Goal: Entertainment & Leisure: Consume media (video, audio)

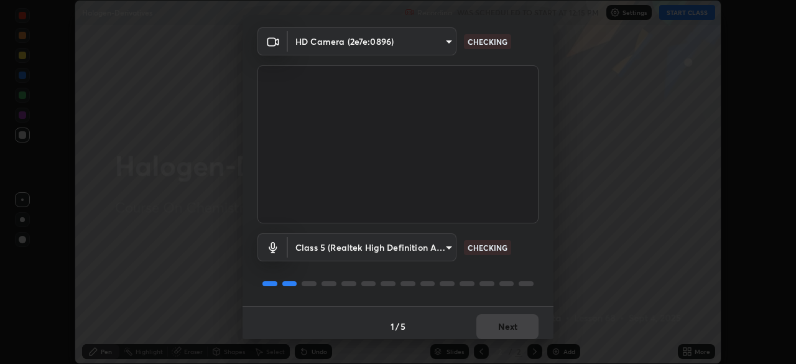
scroll to position [44, 0]
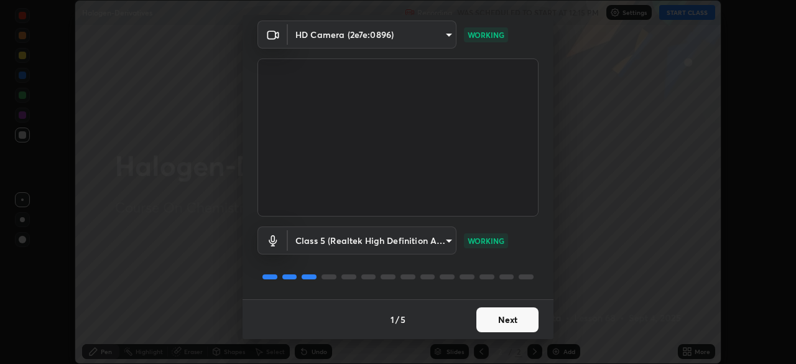
click at [499, 314] on button "Next" at bounding box center [507, 319] width 62 height 25
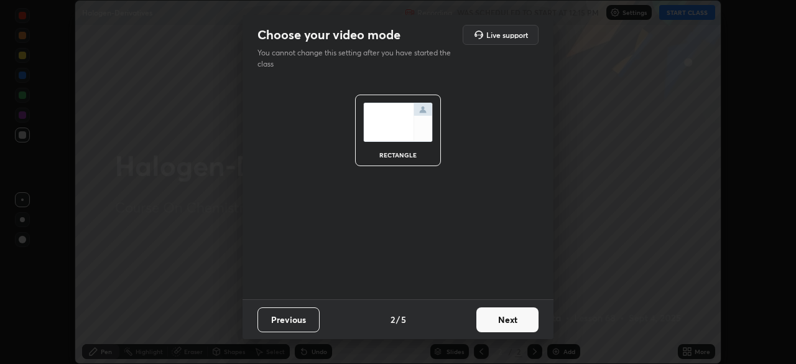
scroll to position [0, 0]
click at [500, 320] on button "Next" at bounding box center [507, 319] width 62 height 25
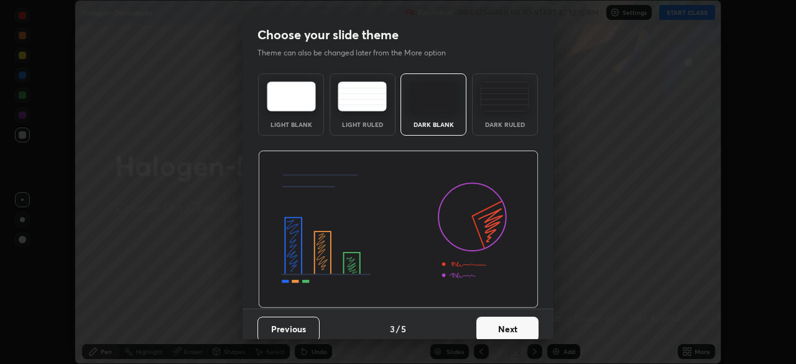
click at [500, 320] on button "Next" at bounding box center [507, 329] width 62 height 25
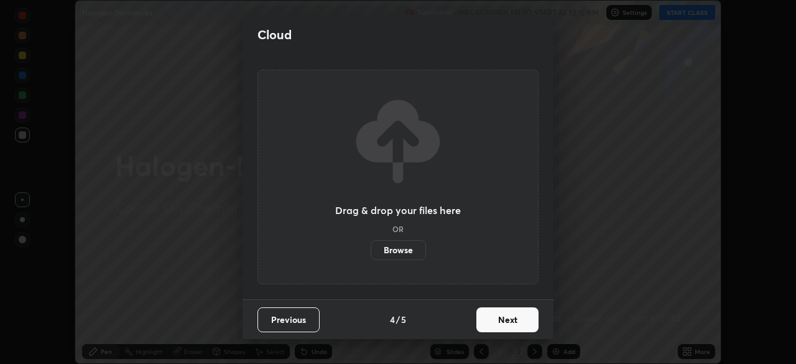
click at [500, 320] on button "Next" at bounding box center [507, 319] width 62 height 25
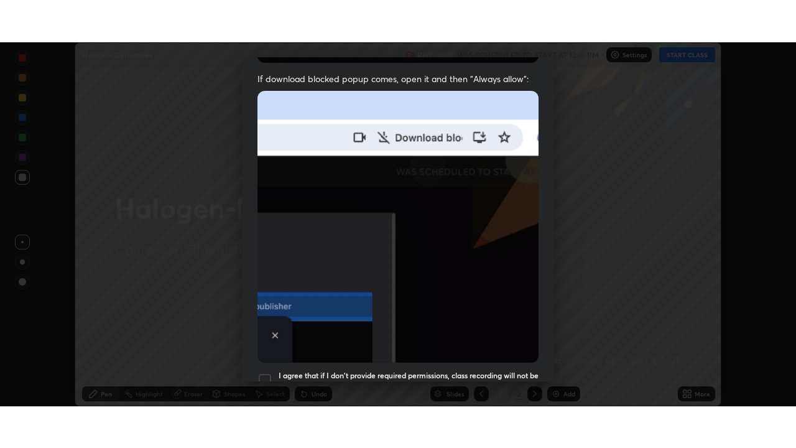
scroll to position [298, 0]
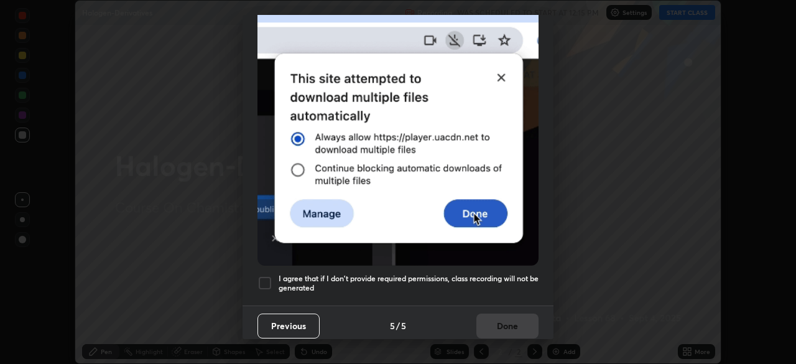
click at [260, 277] on div at bounding box center [265, 283] width 15 height 15
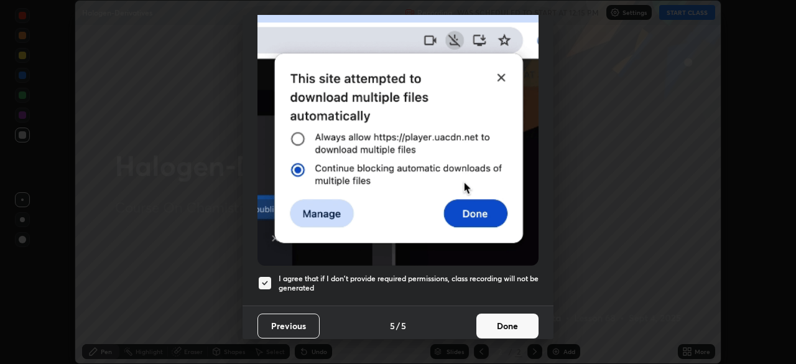
click at [496, 323] on button "Done" at bounding box center [507, 325] width 62 height 25
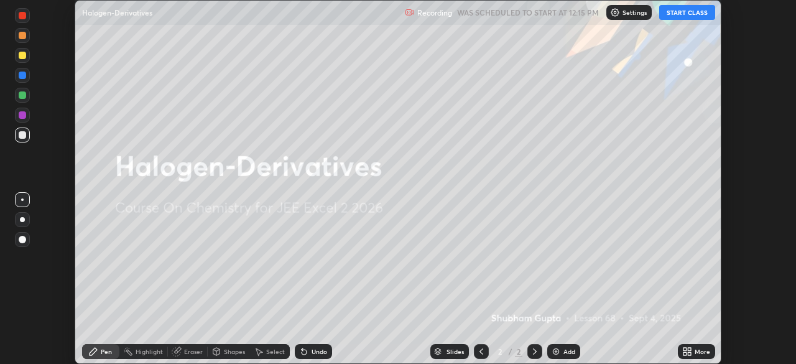
click at [684, 17] on button "START CLASS" at bounding box center [687, 12] width 56 height 15
click at [559, 346] on img at bounding box center [556, 351] width 10 height 10
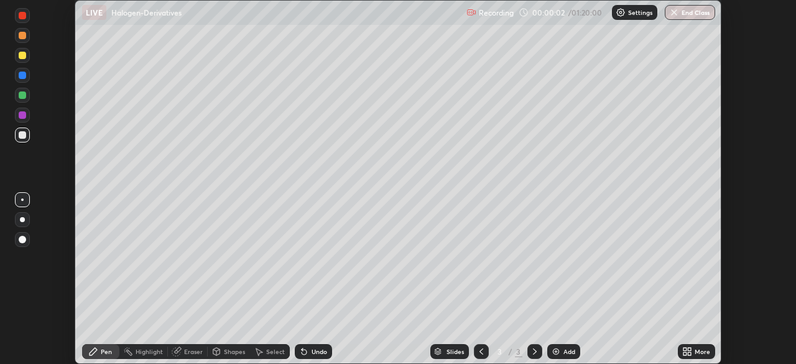
click at [16, 220] on div at bounding box center [22, 219] width 15 height 15
click at [16, 216] on div at bounding box center [22, 219] width 15 height 15
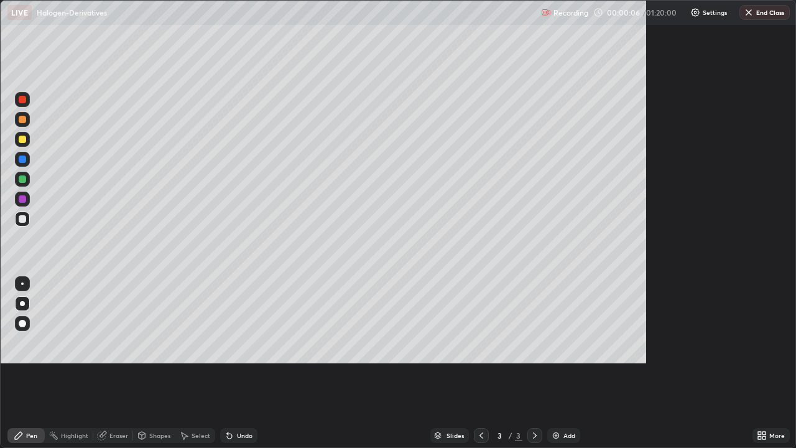
scroll to position [448, 796]
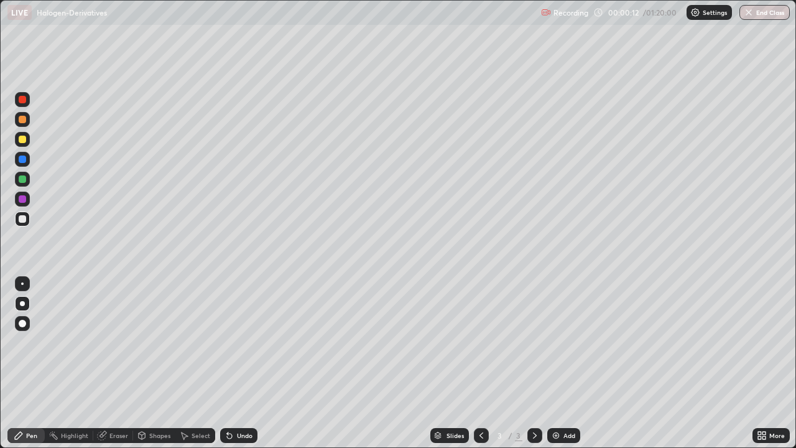
click at [242, 363] on div "Undo" at bounding box center [238, 435] width 37 height 15
click at [236, 363] on div "Undo" at bounding box center [238, 435] width 37 height 15
click at [237, 363] on div "Undo" at bounding box center [245, 435] width 16 height 6
click at [554, 363] on img at bounding box center [556, 435] width 10 height 10
click at [21, 221] on div at bounding box center [22, 218] width 7 height 7
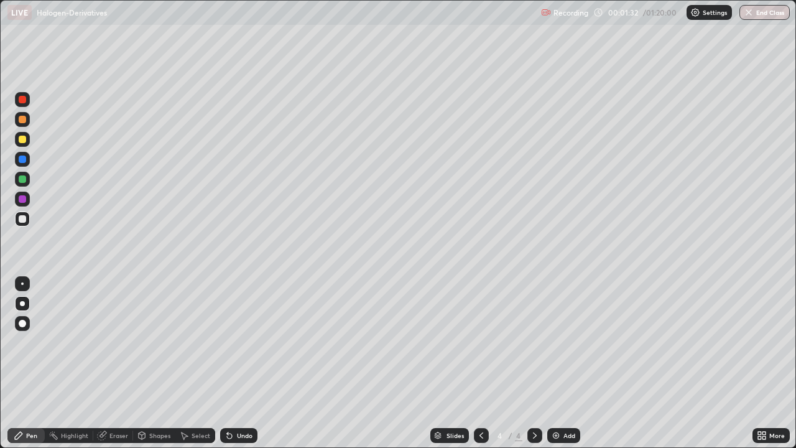
click at [20, 217] on div at bounding box center [22, 218] width 7 height 7
click at [23, 146] on div at bounding box center [22, 139] width 15 height 15
click at [233, 363] on div "Undo" at bounding box center [238, 435] width 37 height 15
click at [237, 363] on div "Undo" at bounding box center [245, 435] width 16 height 6
click at [238, 363] on div "Undo" at bounding box center [245, 435] width 16 height 6
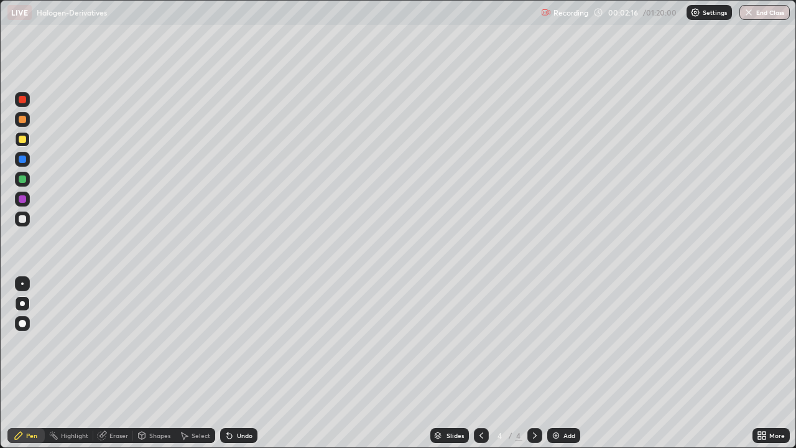
click at [22, 140] on div at bounding box center [22, 139] width 7 height 7
click at [22, 119] on div at bounding box center [22, 119] width 7 height 7
click at [22, 222] on div at bounding box center [22, 218] width 7 height 7
click at [17, 198] on div at bounding box center [22, 199] width 15 height 15
click at [20, 140] on div at bounding box center [22, 139] width 7 height 7
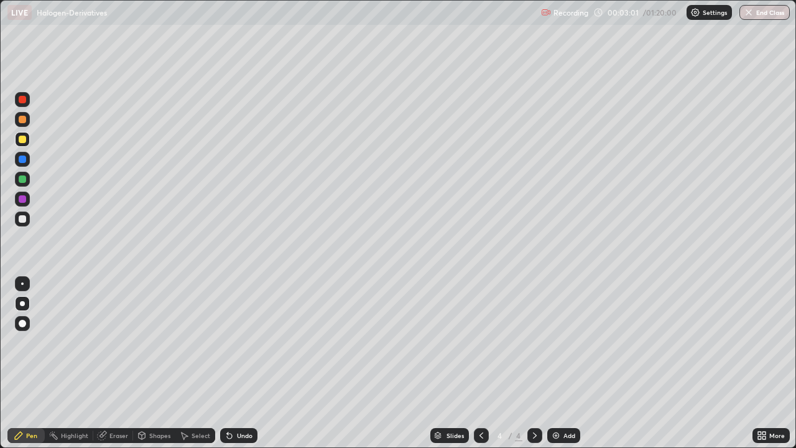
click at [21, 121] on div at bounding box center [22, 119] width 7 height 7
click at [21, 179] on div at bounding box center [22, 178] width 7 height 7
click at [560, 363] on div "Add" at bounding box center [563, 435] width 33 height 15
click at [22, 140] on div at bounding box center [22, 139] width 7 height 7
click at [20, 216] on div at bounding box center [22, 218] width 7 height 7
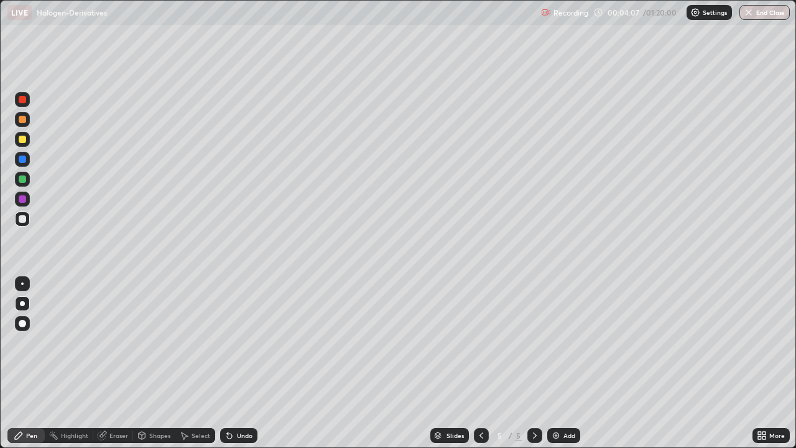
click at [21, 177] on div at bounding box center [22, 178] width 7 height 7
click at [243, 363] on div "Undo" at bounding box center [245, 435] width 16 height 6
click at [248, 363] on div "Undo" at bounding box center [245, 435] width 16 height 6
click at [248, 363] on div "Undo" at bounding box center [238, 435] width 37 height 15
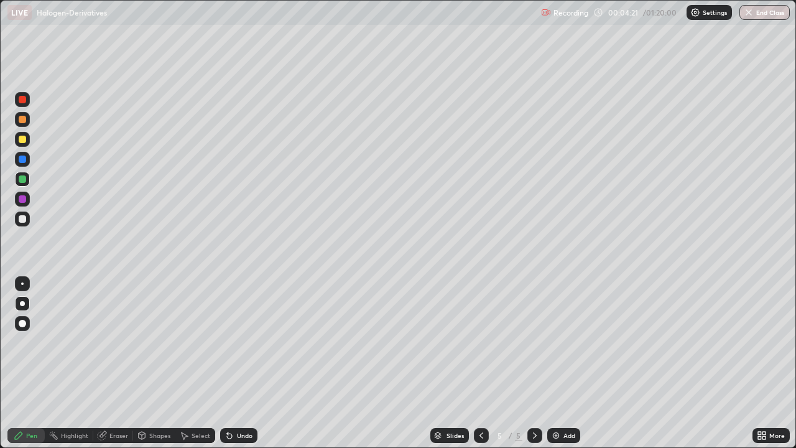
click at [251, 363] on div "Undo" at bounding box center [238, 435] width 37 height 15
click at [23, 139] on div at bounding box center [22, 139] width 7 height 7
click at [24, 100] on div at bounding box center [22, 99] width 7 height 7
click at [22, 211] on div at bounding box center [22, 218] width 15 height 15
click at [21, 140] on div at bounding box center [22, 139] width 7 height 7
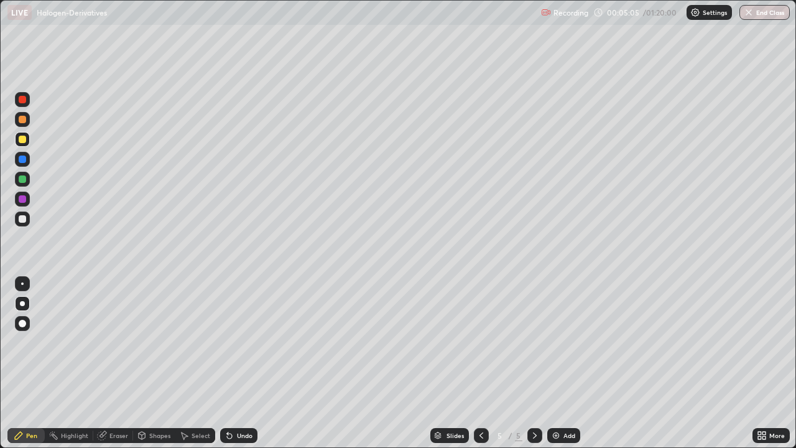
click at [21, 101] on div at bounding box center [22, 99] width 7 height 7
click at [19, 217] on div at bounding box center [22, 218] width 7 height 7
click at [23, 199] on div at bounding box center [22, 198] width 7 height 7
click at [22, 160] on div at bounding box center [22, 158] width 7 height 7
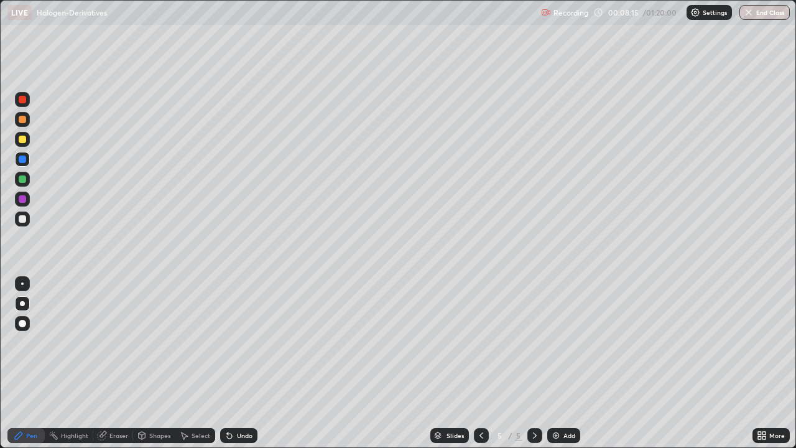
click at [555, 363] on img at bounding box center [556, 435] width 10 height 10
click at [22, 222] on div at bounding box center [22, 218] width 7 height 7
click at [19, 138] on div at bounding box center [22, 139] width 7 height 7
click at [479, 363] on icon at bounding box center [481, 435] width 10 height 10
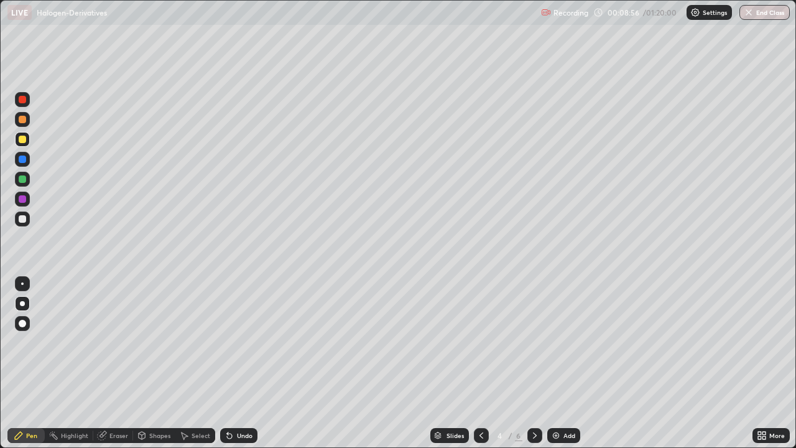
click at [528, 363] on div at bounding box center [534, 435] width 15 height 15
click at [534, 363] on icon at bounding box center [535, 435] width 10 height 10
click at [151, 363] on div "Shapes" at bounding box center [159, 435] width 21 height 6
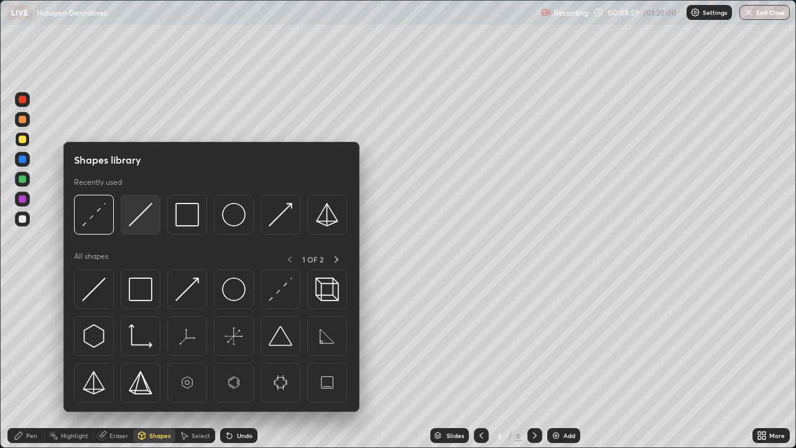
click at [135, 217] on img at bounding box center [141, 215] width 24 height 24
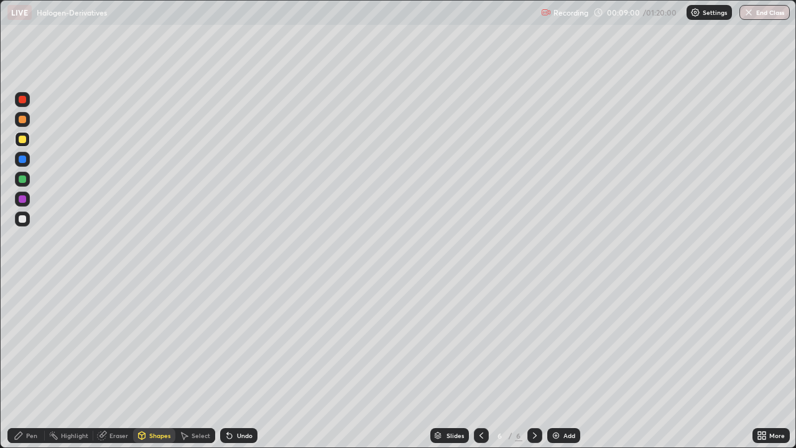
click at [159, 363] on div "Shapes" at bounding box center [159, 435] width 21 height 6
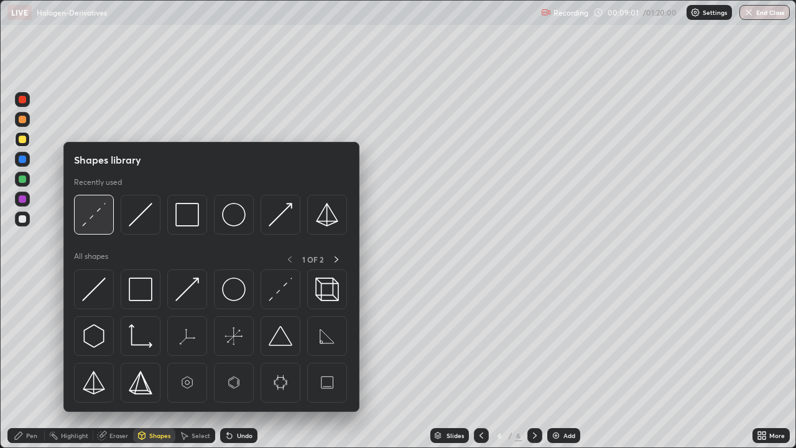
click at [98, 216] on img at bounding box center [94, 215] width 24 height 24
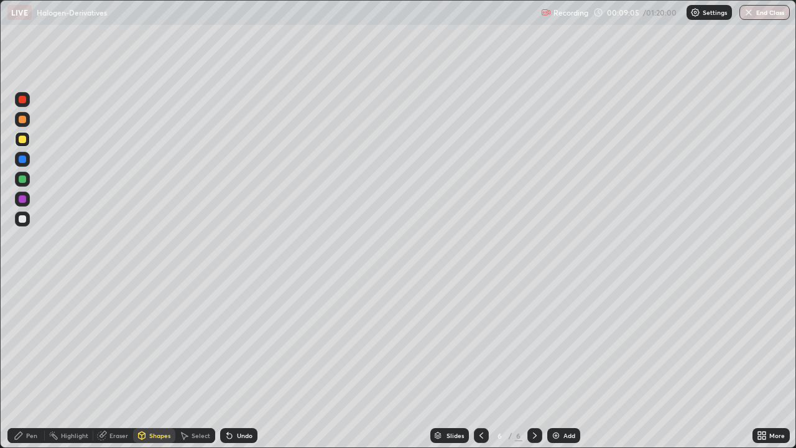
click at [116, 363] on div "Eraser" at bounding box center [118, 435] width 19 height 6
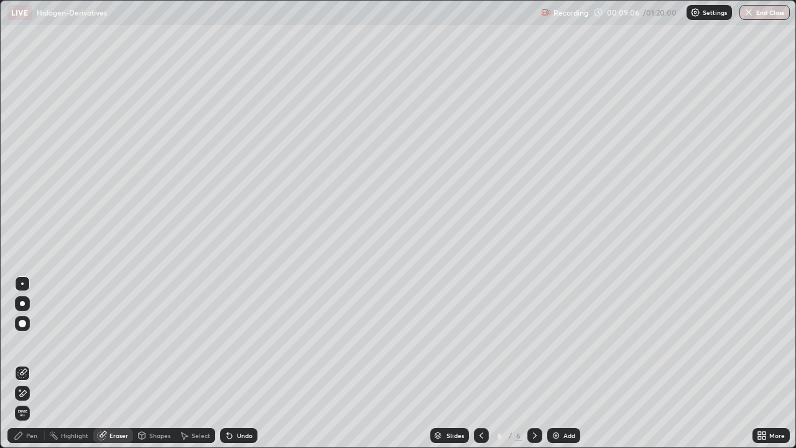
click at [23, 363] on icon at bounding box center [22, 373] width 10 height 10
click at [32, 363] on div "Pen" at bounding box center [31, 435] width 11 height 6
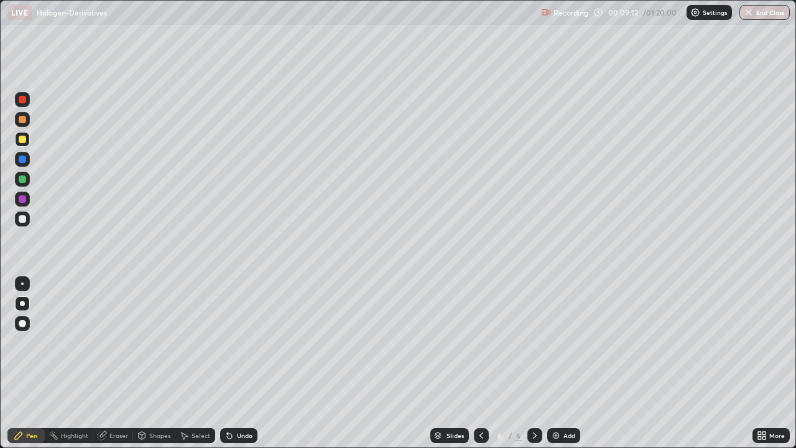
click at [20, 180] on div at bounding box center [22, 178] width 7 height 7
click at [110, 363] on div "Eraser" at bounding box center [118, 435] width 19 height 6
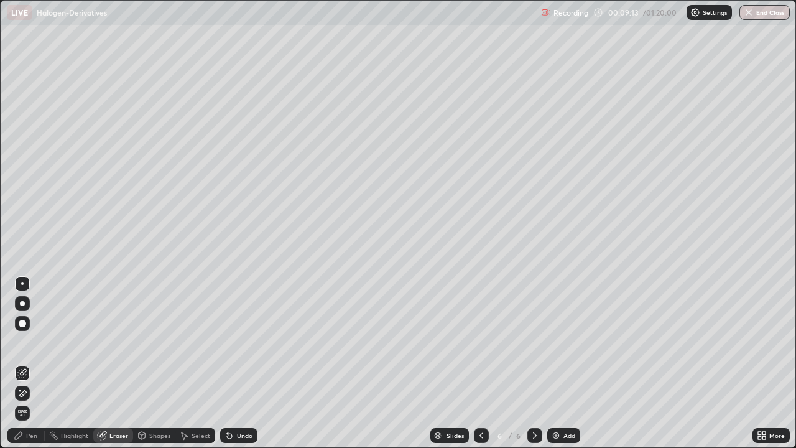
click at [151, 363] on div "Shapes" at bounding box center [159, 435] width 21 height 6
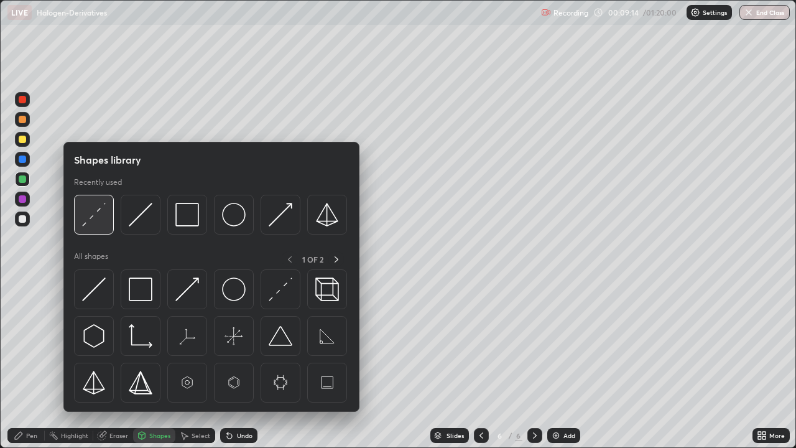
click at [93, 221] on img at bounding box center [94, 215] width 24 height 24
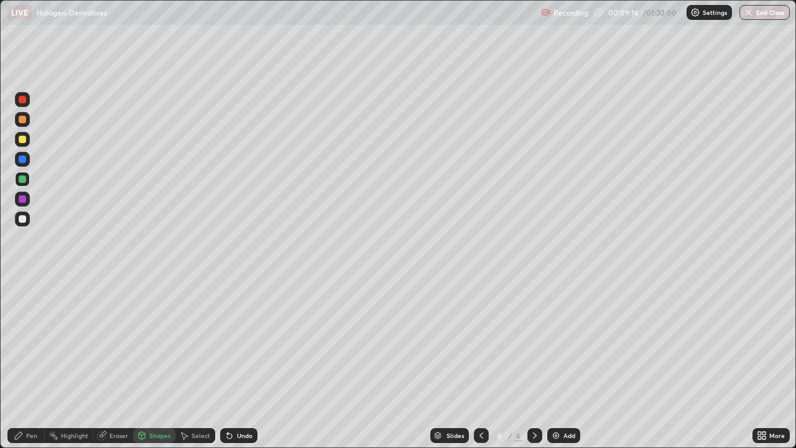
click at [32, 363] on div "Pen" at bounding box center [31, 435] width 11 height 6
click at [113, 363] on div "Eraser" at bounding box center [113, 435] width 40 height 15
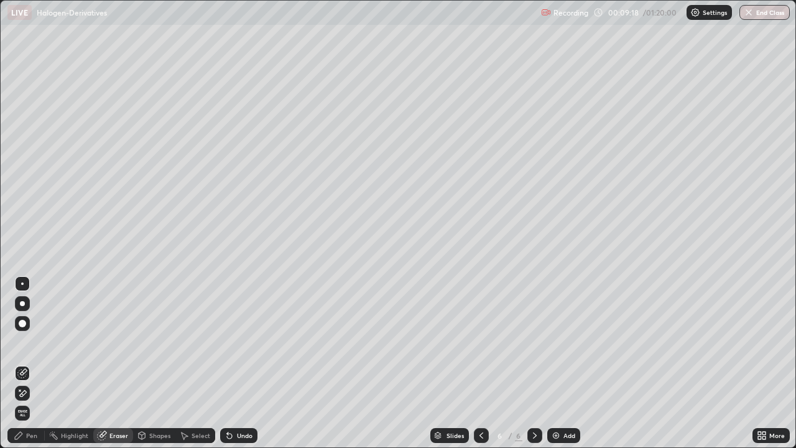
click at [22, 363] on icon at bounding box center [22, 373] width 10 height 10
click at [31, 363] on div "Pen" at bounding box center [31, 435] width 11 height 6
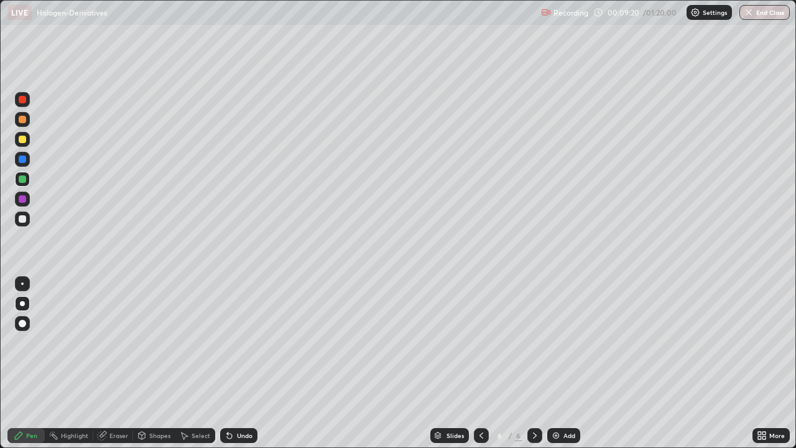
click at [19, 177] on div at bounding box center [22, 178] width 7 height 7
click at [486, 363] on div at bounding box center [481, 435] width 15 height 15
click at [26, 162] on div at bounding box center [22, 159] width 15 height 15
click at [19, 179] on div at bounding box center [22, 178] width 7 height 7
click at [534, 363] on icon at bounding box center [535, 435] width 10 height 10
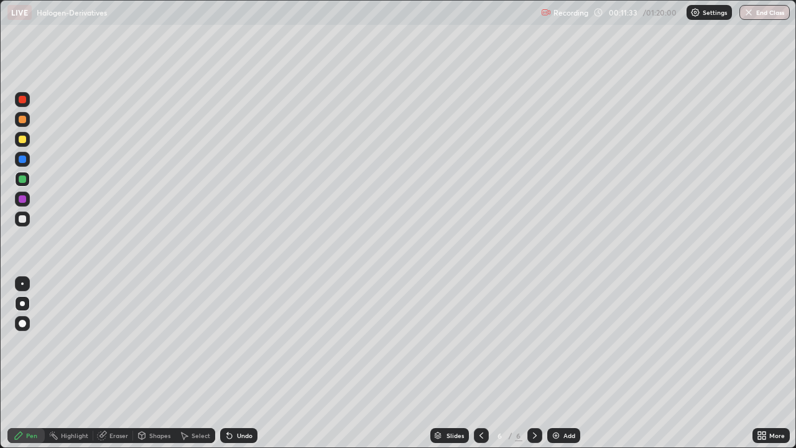
click at [478, 363] on icon at bounding box center [481, 435] width 10 height 10
click at [481, 363] on icon at bounding box center [481, 435] width 10 height 10
click at [527, 363] on div at bounding box center [534, 435] width 15 height 15
click at [533, 363] on icon at bounding box center [535, 435] width 10 height 10
click at [534, 363] on icon at bounding box center [535, 435] width 10 height 10
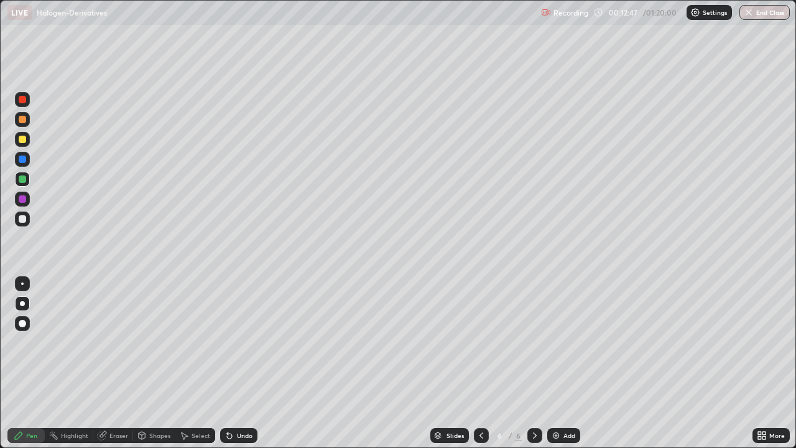
click at [23, 144] on div at bounding box center [22, 139] width 15 height 15
click at [23, 219] on div at bounding box center [22, 218] width 7 height 7
click at [21, 223] on div at bounding box center [22, 218] width 15 height 15
click at [21, 139] on div at bounding box center [22, 139] width 7 height 7
click at [16, 220] on div at bounding box center [22, 218] width 15 height 15
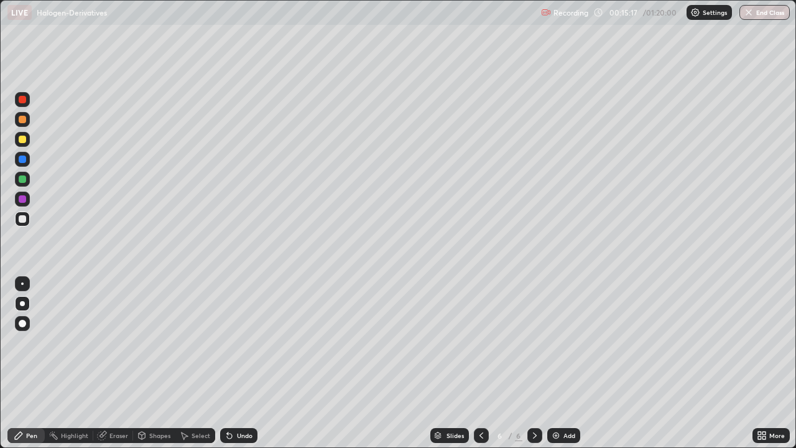
click at [558, 363] on img at bounding box center [556, 435] width 10 height 10
click at [22, 220] on div at bounding box center [22, 218] width 7 height 7
click at [237, 363] on div "Undo" at bounding box center [245, 435] width 16 height 6
click at [233, 363] on div "Undo" at bounding box center [238, 435] width 37 height 15
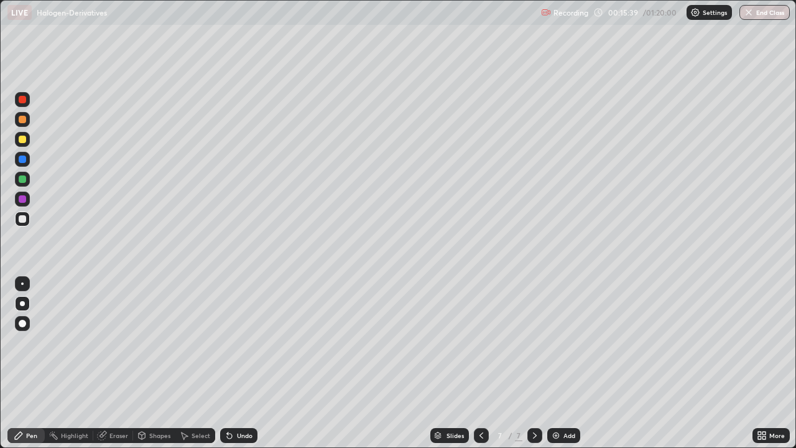
click at [233, 363] on div "Undo" at bounding box center [238, 435] width 37 height 15
click at [231, 363] on icon at bounding box center [230, 435] width 10 height 10
click at [228, 363] on icon at bounding box center [229, 436] width 5 height 5
click at [22, 141] on div at bounding box center [22, 139] width 7 height 7
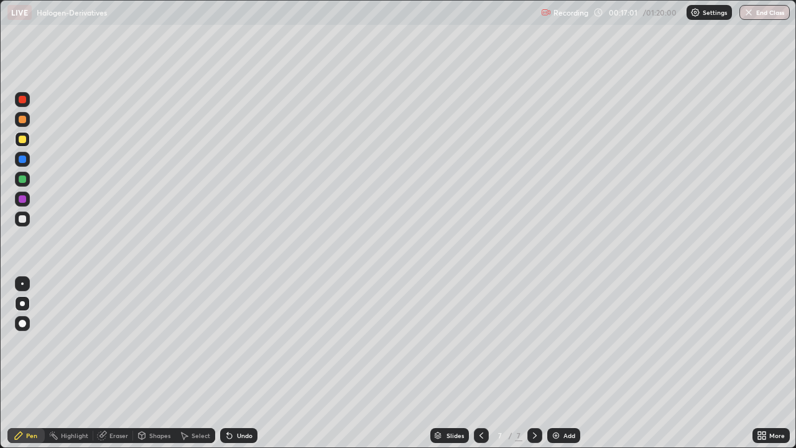
click at [27, 180] on div at bounding box center [22, 179] width 15 height 15
click at [480, 363] on icon at bounding box center [481, 435] width 10 height 10
click at [534, 363] on icon at bounding box center [535, 435] width 10 height 10
click at [534, 363] on icon at bounding box center [535, 435] width 4 height 6
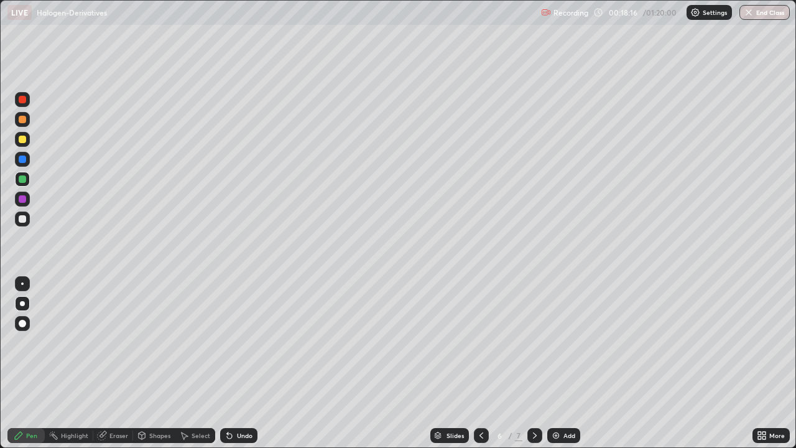
click at [534, 363] on icon at bounding box center [535, 435] width 4 height 6
click at [535, 363] on icon at bounding box center [535, 435] width 10 height 10
click at [22, 201] on div at bounding box center [22, 198] width 7 height 7
click at [240, 363] on div "Undo" at bounding box center [245, 435] width 16 height 6
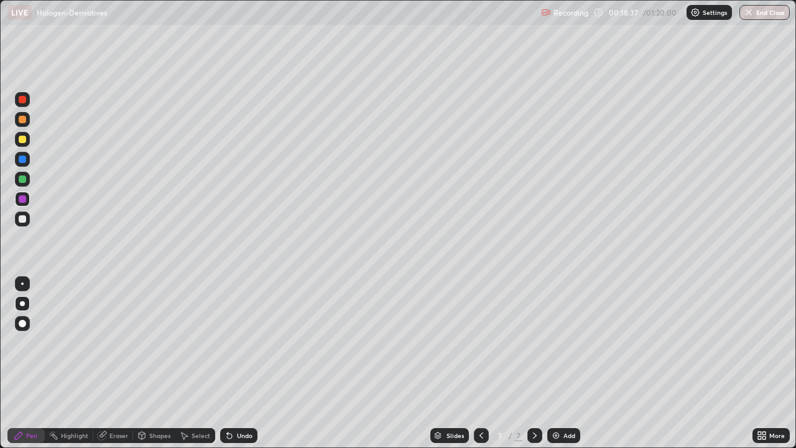
click at [241, 363] on div "Undo" at bounding box center [245, 435] width 16 height 6
click at [564, 363] on div "Add" at bounding box center [570, 435] width 12 height 6
click at [25, 221] on div at bounding box center [22, 218] width 7 height 7
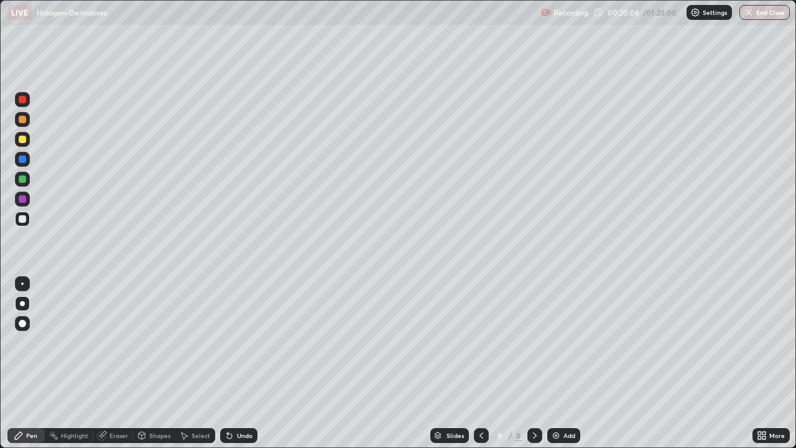
click at [22, 140] on div at bounding box center [22, 139] width 7 height 7
click at [21, 144] on div at bounding box center [22, 139] width 15 height 15
click at [113, 363] on div "Eraser" at bounding box center [118, 435] width 19 height 6
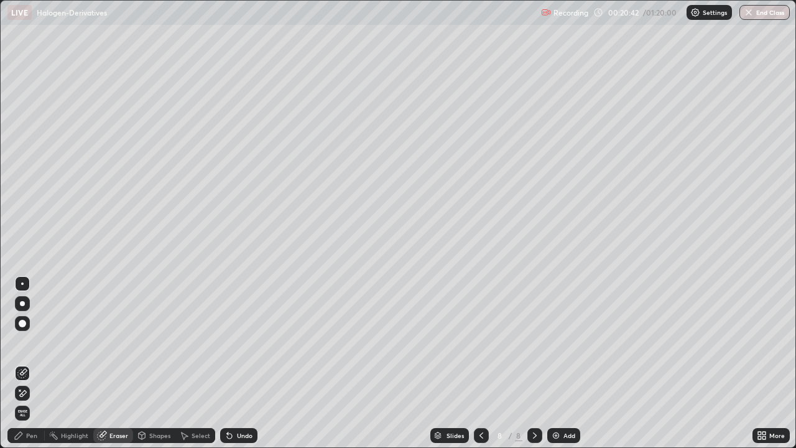
click at [19, 363] on icon at bounding box center [22, 373] width 10 height 10
click at [30, 363] on div "Pen" at bounding box center [25, 435] width 37 height 15
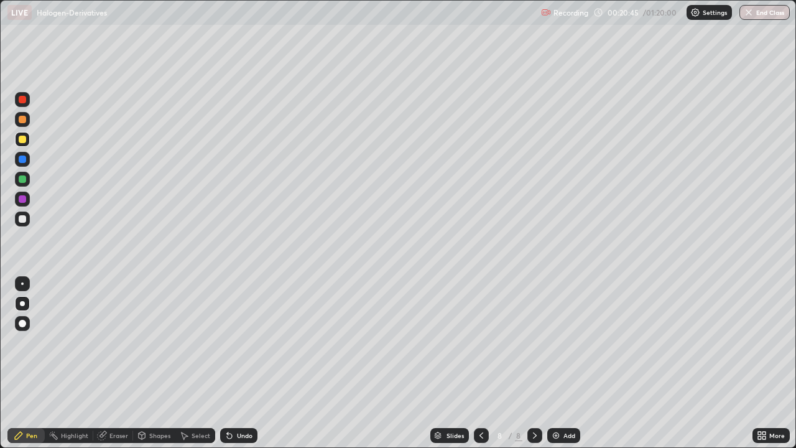
click at [24, 174] on div at bounding box center [22, 179] width 15 height 15
click at [151, 363] on div "Shapes" at bounding box center [159, 435] width 21 height 6
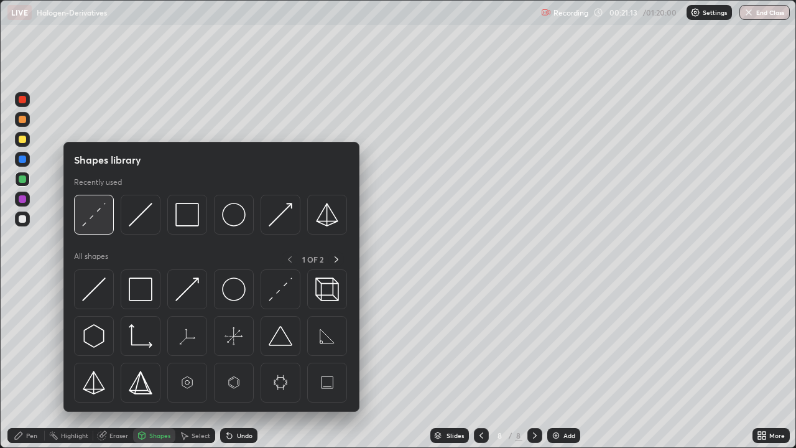
click at [101, 223] on img at bounding box center [94, 215] width 24 height 24
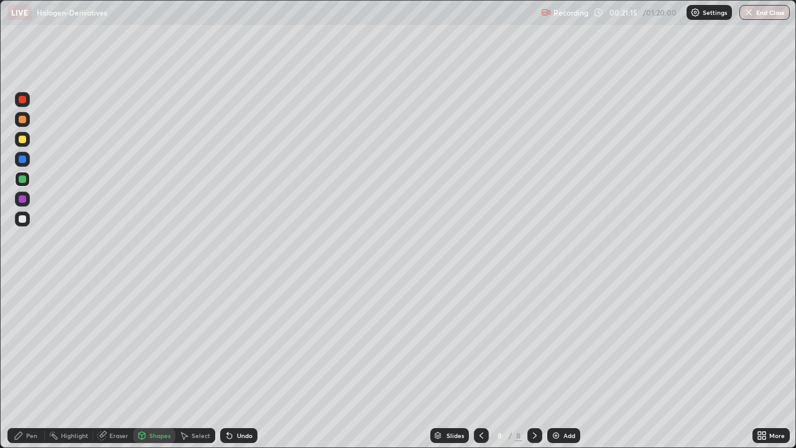
click at [39, 363] on div "Pen" at bounding box center [25, 435] width 37 height 15
click at [21, 219] on div at bounding box center [22, 218] width 7 height 7
click at [539, 363] on div at bounding box center [534, 435] width 15 height 15
click at [570, 363] on div "Add" at bounding box center [563, 435] width 33 height 15
click at [23, 219] on div at bounding box center [22, 218] width 7 height 7
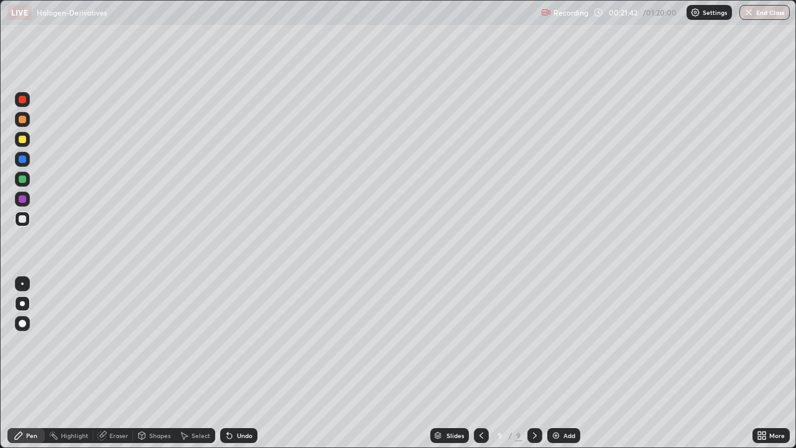
click at [23, 219] on div at bounding box center [22, 218] width 7 height 7
click at [114, 363] on div "Eraser" at bounding box center [113, 435] width 40 height 15
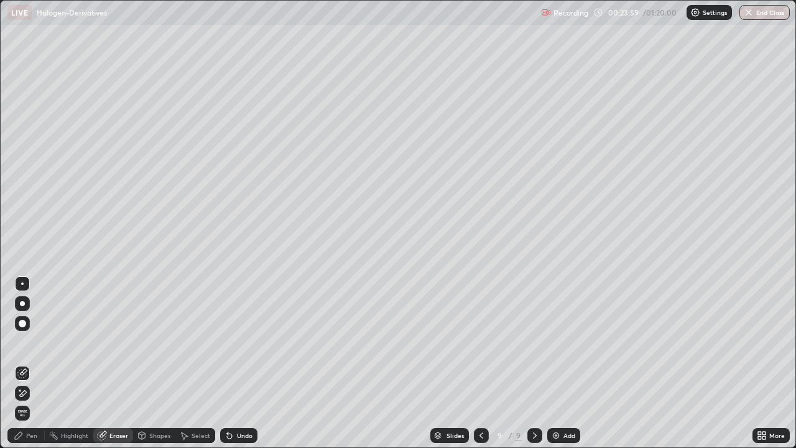
click at [23, 363] on icon at bounding box center [22, 373] width 10 height 10
click at [30, 363] on div "Pen" at bounding box center [25, 435] width 37 height 15
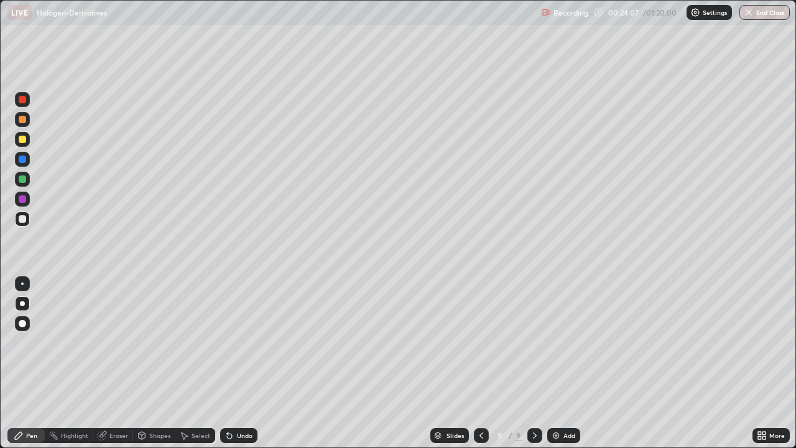
click at [26, 138] on div at bounding box center [22, 139] width 7 height 7
click at [22, 180] on div at bounding box center [22, 178] width 7 height 7
click at [481, 363] on icon at bounding box center [482, 435] width 4 height 6
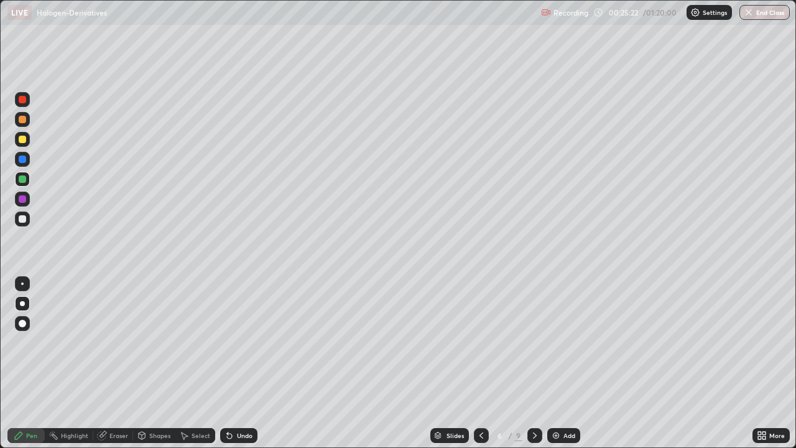
click at [483, 363] on icon at bounding box center [481, 435] width 10 height 10
click at [481, 363] on div at bounding box center [481, 435] width 15 height 25
click at [528, 363] on div at bounding box center [534, 435] width 15 height 15
click at [534, 363] on icon at bounding box center [535, 435] width 10 height 10
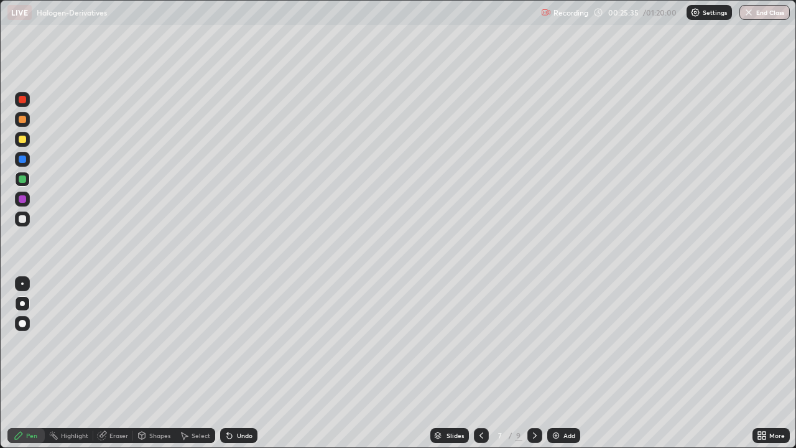
click at [534, 363] on icon at bounding box center [535, 435] width 10 height 10
click at [25, 200] on div at bounding box center [22, 198] width 7 height 7
click at [480, 363] on icon at bounding box center [481, 435] width 10 height 10
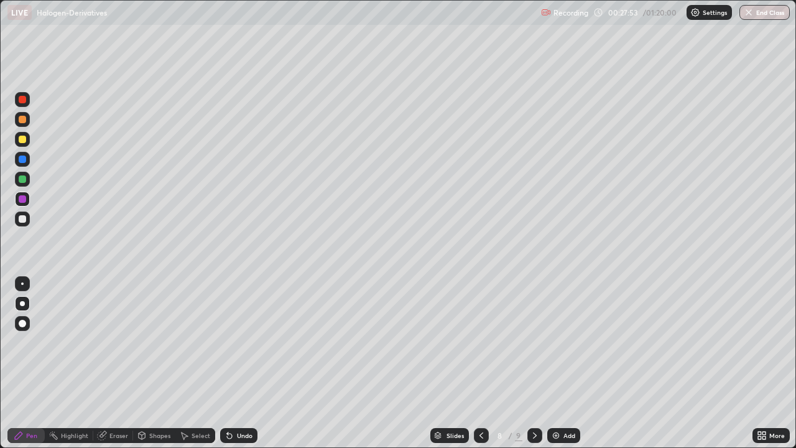
click at [480, 363] on icon at bounding box center [481, 435] width 10 height 10
click at [485, 363] on div at bounding box center [481, 435] width 15 height 15
click at [536, 363] on icon at bounding box center [535, 435] width 10 height 10
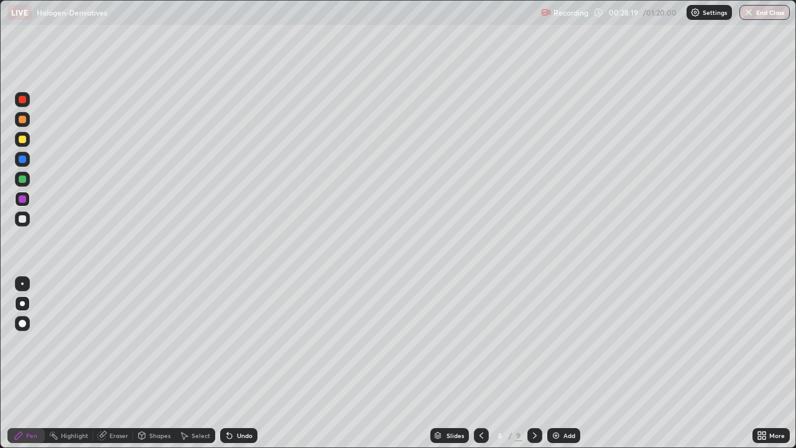
click at [539, 363] on div at bounding box center [534, 435] width 15 height 25
click at [480, 363] on icon at bounding box center [481, 435] width 10 height 10
click at [534, 363] on icon at bounding box center [535, 435] width 10 height 10
click at [539, 363] on div at bounding box center [534, 435] width 15 height 15
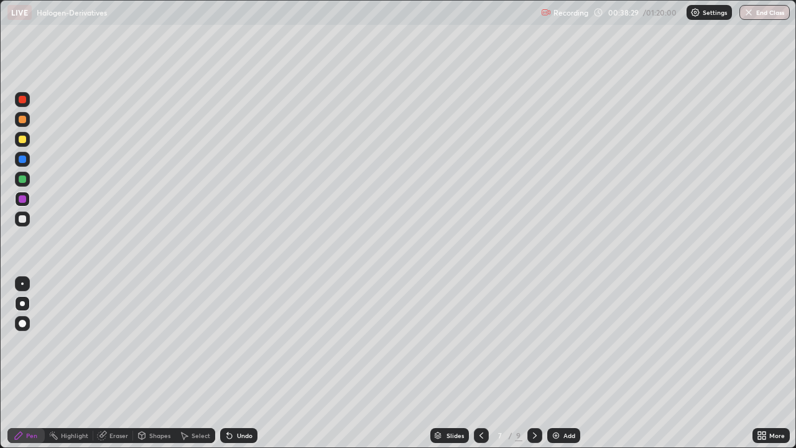
click at [536, 363] on icon at bounding box center [535, 435] width 10 height 10
click at [535, 363] on icon at bounding box center [535, 435] width 10 height 10
click at [556, 363] on img at bounding box center [556, 435] width 10 height 10
click at [21, 221] on div at bounding box center [22, 218] width 7 height 7
click at [21, 220] on div at bounding box center [22, 218] width 7 height 7
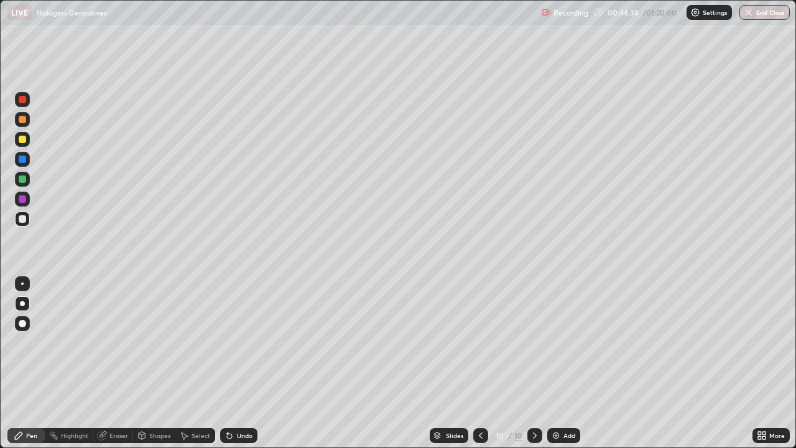
click at [19, 141] on div at bounding box center [22, 139] width 7 height 7
click at [479, 363] on icon at bounding box center [481, 435] width 4 height 6
click at [534, 363] on icon at bounding box center [535, 435] width 10 height 10
click at [531, 363] on icon at bounding box center [535, 435] width 10 height 10
click at [564, 363] on div "Add" at bounding box center [570, 435] width 12 height 6
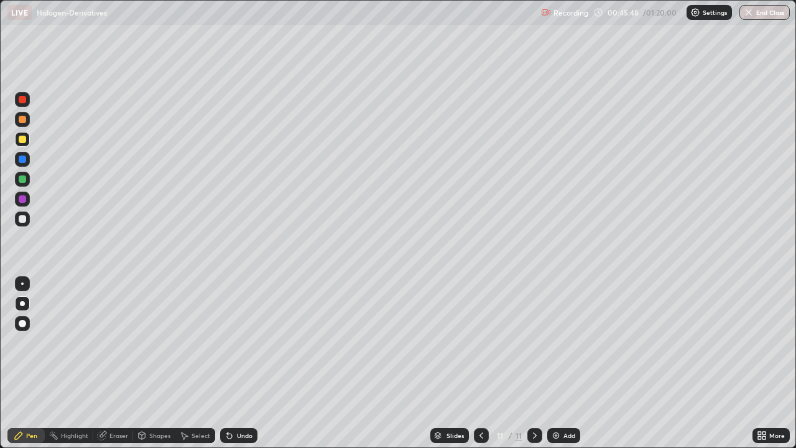
click at [22, 220] on div at bounding box center [22, 218] width 7 height 7
click at [20, 221] on div at bounding box center [22, 218] width 7 height 7
click at [19, 177] on div at bounding box center [22, 178] width 7 height 7
click at [19, 218] on div at bounding box center [22, 218] width 7 height 7
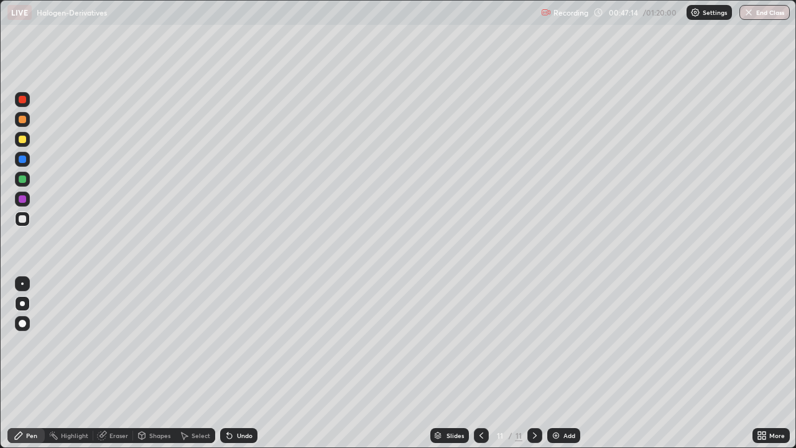
click at [22, 182] on div at bounding box center [22, 178] width 7 height 7
click at [20, 218] on div at bounding box center [22, 218] width 7 height 7
click at [243, 363] on div "Undo" at bounding box center [245, 435] width 16 height 6
click at [22, 180] on div at bounding box center [22, 178] width 7 height 7
click at [25, 220] on div at bounding box center [22, 218] width 7 height 7
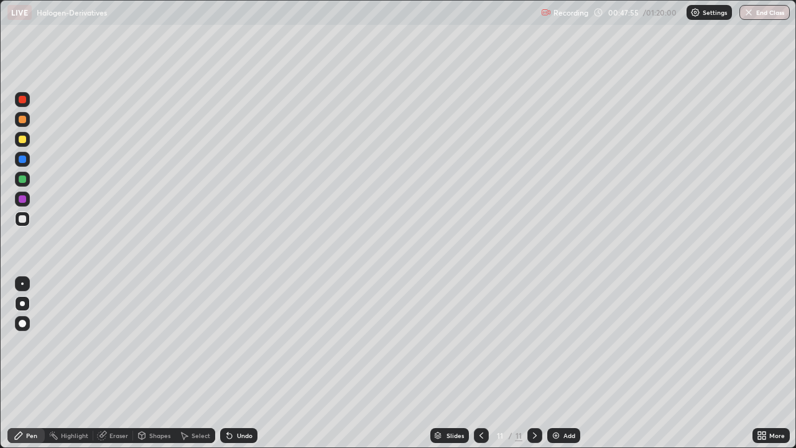
click at [24, 184] on div at bounding box center [22, 179] width 15 height 15
click at [23, 179] on div at bounding box center [22, 178] width 7 height 7
click at [19, 221] on div at bounding box center [22, 218] width 7 height 7
click at [25, 100] on div at bounding box center [22, 99] width 7 height 7
click at [27, 164] on div at bounding box center [22, 159] width 15 height 15
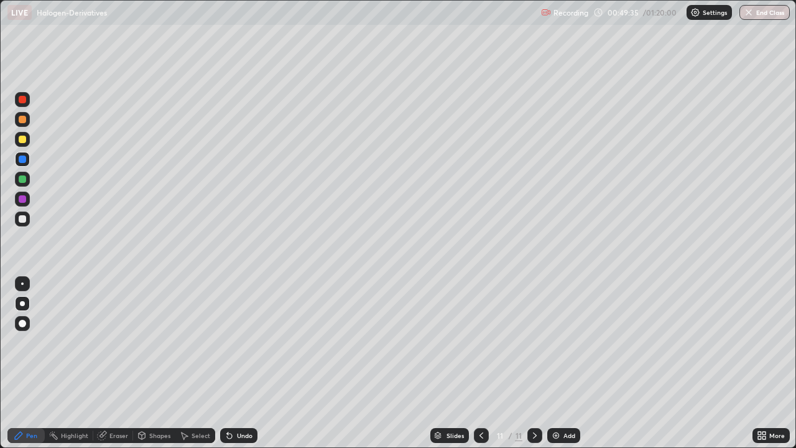
click at [23, 133] on div at bounding box center [22, 139] width 15 height 15
click at [533, 363] on icon at bounding box center [535, 435] width 10 height 10
click at [481, 363] on icon at bounding box center [482, 435] width 4 height 6
click at [22, 141] on div at bounding box center [22, 139] width 7 height 7
click at [22, 166] on div at bounding box center [22, 159] width 15 height 15
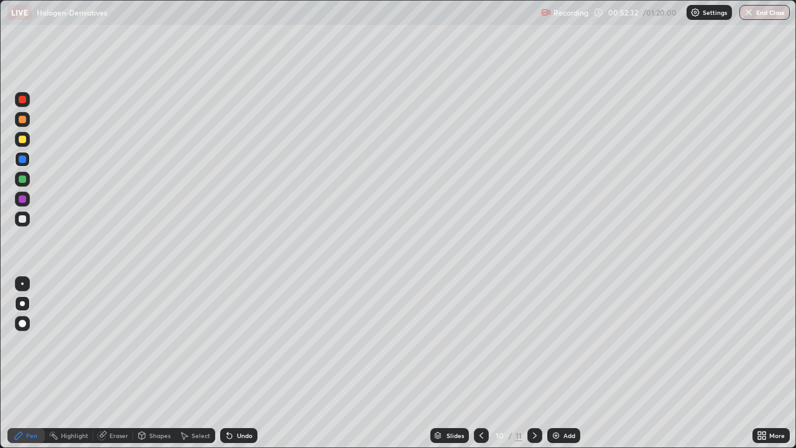
click at [22, 226] on div at bounding box center [22, 218] width 15 height 15
click at [20, 145] on div at bounding box center [22, 139] width 15 height 15
click at [21, 164] on div at bounding box center [22, 159] width 15 height 15
click at [24, 162] on div at bounding box center [22, 158] width 7 height 7
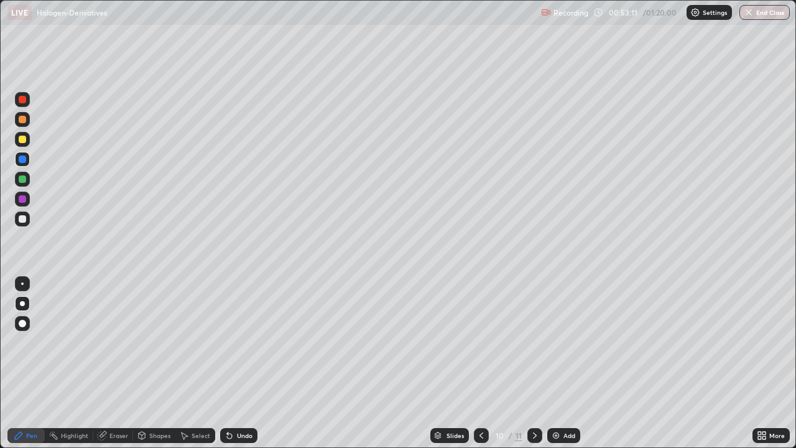
click at [22, 182] on div at bounding box center [22, 178] width 7 height 7
click at [21, 198] on div at bounding box center [22, 198] width 7 height 7
click at [22, 141] on div at bounding box center [22, 139] width 7 height 7
click at [534, 363] on icon at bounding box center [535, 435] width 10 height 10
click at [528, 363] on div at bounding box center [534, 435] width 15 height 15
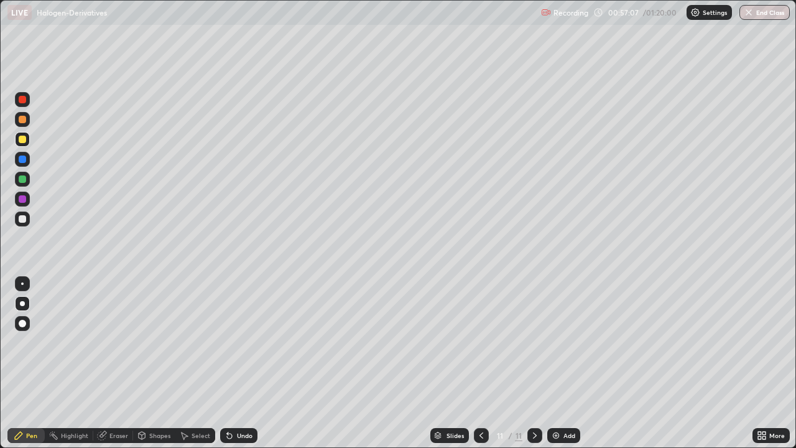
click at [534, 363] on icon at bounding box center [535, 435] width 10 height 10
click at [561, 363] on div "Add" at bounding box center [563, 435] width 33 height 15
click at [22, 222] on div at bounding box center [22, 218] width 7 height 7
click at [233, 363] on div "Undo" at bounding box center [238, 435] width 37 height 15
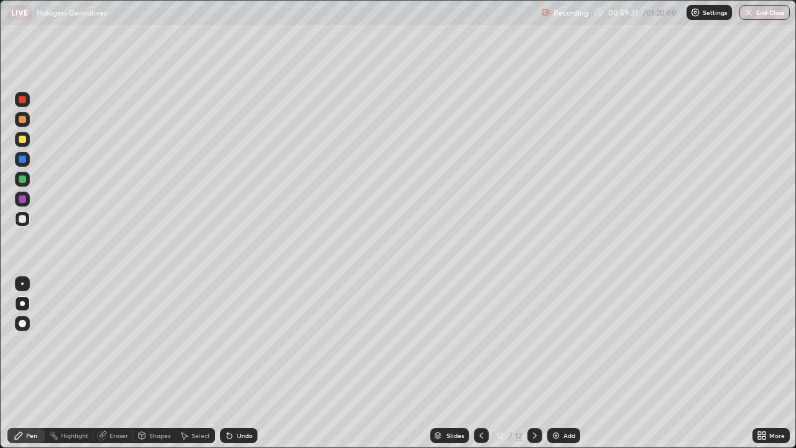
click at [24, 180] on div at bounding box center [22, 178] width 7 height 7
click at [480, 363] on icon at bounding box center [481, 435] width 10 height 10
click at [482, 363] on icon at bounding box center [481, 435] width 10 height 10
click at [534, 363] on icon at bounding box center [535, 435] width 10 height 10
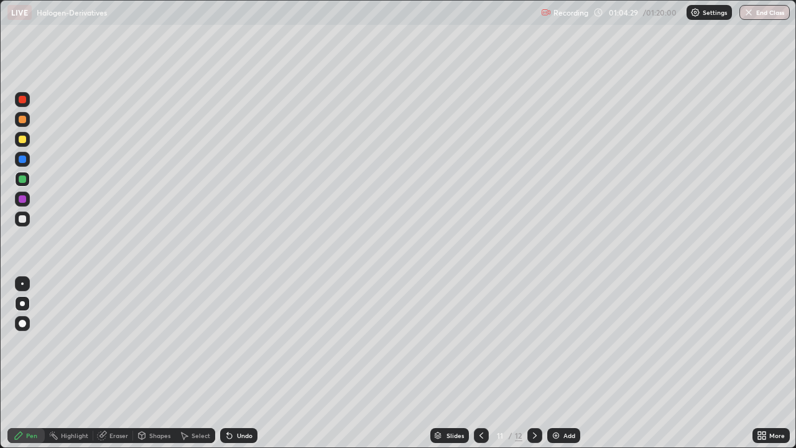
click at [534, 363] on icon at bounding box center [535, 435] width 10 height 10
click at [758, 7] on button "End Class" at bounding box center [765, 12] width 50 height 15
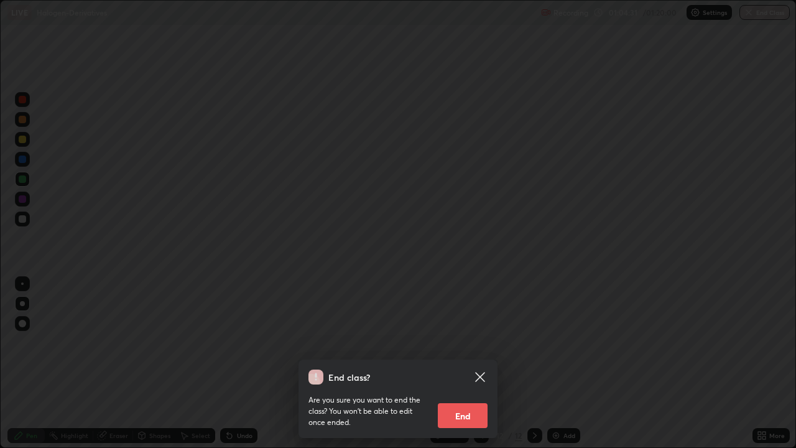
click at [466, 363] on button "End" at bounding box center [463, 415] width 50 height 25
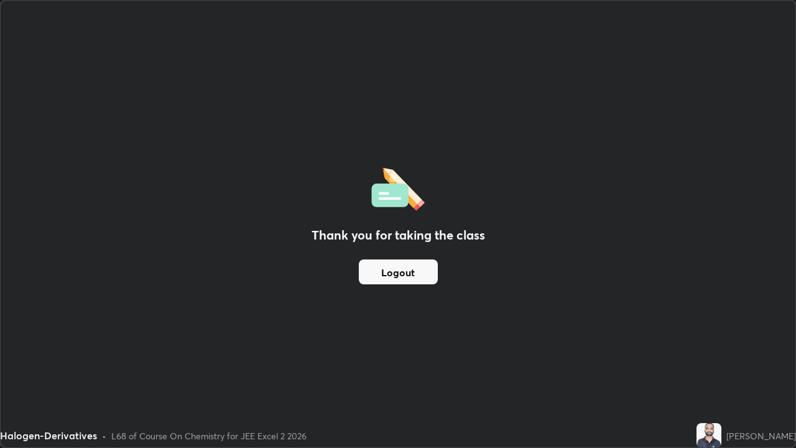
click at [415, 272] on button "Logout" at bounding box center [398, 271] width 79 height 25
click at [401, 275] on button "Logout" at bounding box center [398, 271] width 79 height 25
click at [404, 274] on button "Logout" at bounding box center [398, 271] width 79 height 25
click at [406, 272] on button "Logout" at bounding box center [398, 271] width 79 height 25
click at [409, 274] on button "Logout" at bounding box center [398, 271] width 79 height 25
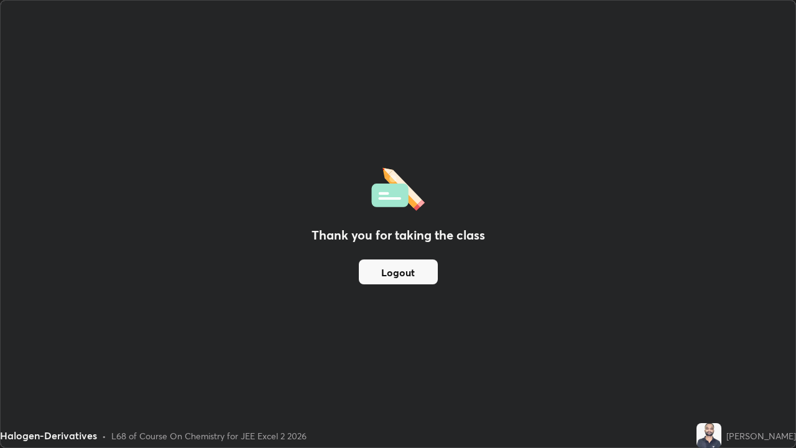
click at [409, 274] on button "Logout" at bounding box center [398, 271] width 79 height 25
click at [413, 269] on button "Logout" at bounding box center [398, 271] width 79 height 25
click at [414, 264] on button "Logout" at bounding box center [398, 271] width 79 height 25
click at [410, 262] on button "Logout" at bounding box center [398, 271] width 79 height 25
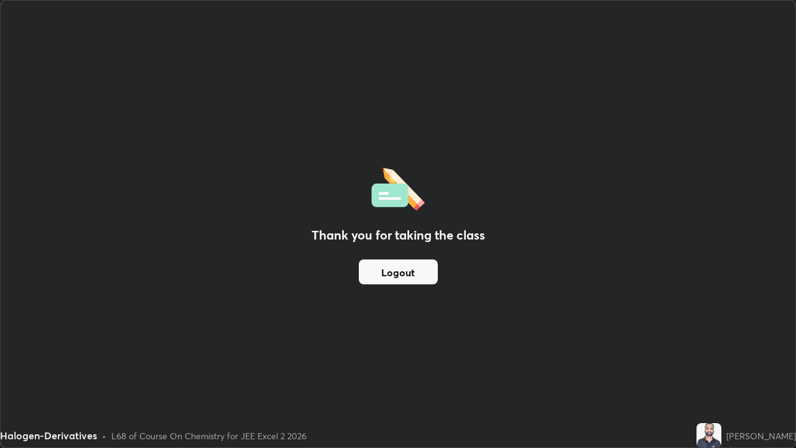
click at [404, 261] on button "Logout" at bounding box center [398, 271] width 79 height 25
click at [400, 259] on button "Logout" at bounding box center [398, 271] width 79 height 25
click at [393, 272] on button "Logout" at bounding box center [398, 271] width 79 height 25
click at [393, 276] on button "Logout" at bounding box center [398, 271] width 79 height 25
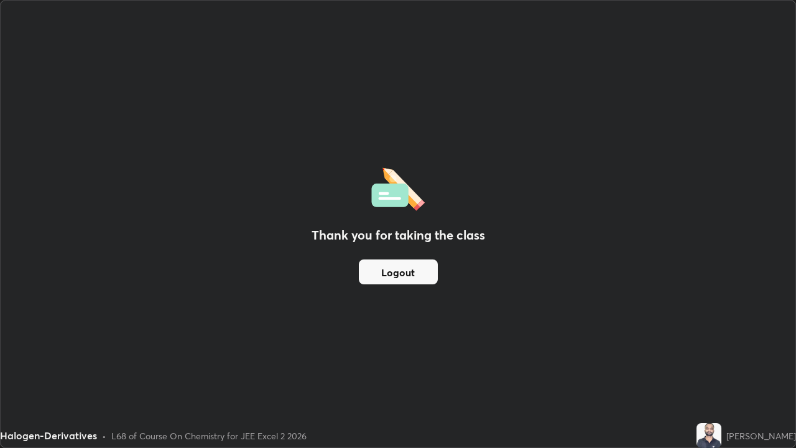
click at [391, 272] on button "Logout" at bounding box center [398, 271] width 79 height 25
click at [397, 274] on button "Logout" at bounding box center [398, 271] width 79 height 25
click at [395, 273] on button "Logout" at bounding box center [398, 271] width 79 height 25
click at [398, 275] on button "Logout" at bounding box center [398, 271] width 79 height 25
click at [401, 279] on button "Logout" at bounding box center [398, 271] width 79 height 25
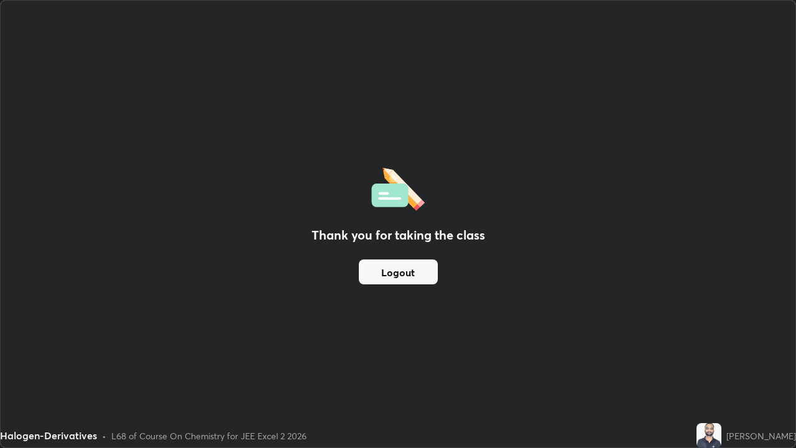
click at [402, 280] on button "Logout" at bounding box center [398, 271] width 79 height 25
click at [396, 274] on button "Logout" at bounding box center [398, 271] width 79 height 25
click at [392, 272] on button "Logout" at bounding box center [398, 271] width 79 height 25
click at [371, 271] on button "Logout" at bounding box center [398, 271] width 79 height 25
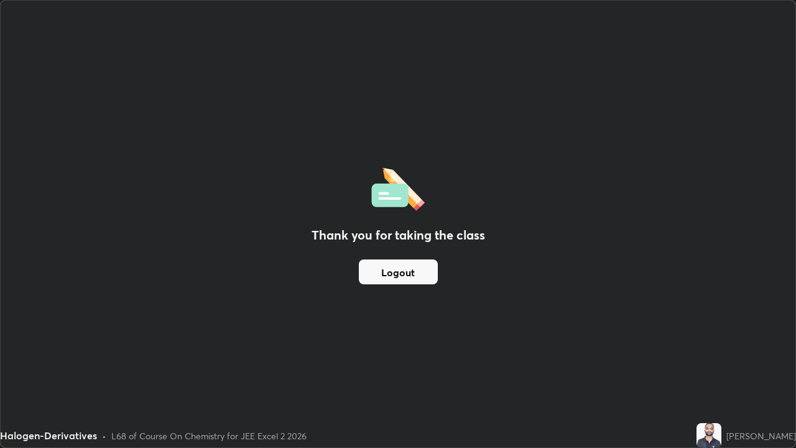
click at [374, 277] on button "Logout" at bounding box center [398, 271] width 79 height 25
click at [380, 280] on button "Logout" at bounding box center [398, 271] width 79 height 25
click at [388, 278] on button "Logout" at bounding box center [398, 271] width 79 height 25
click at [400, 278] on button "Logout" at bounding box center [398, 271] width 79 height 25
click at [400, 275] on button "Logout" at bounding box center [398, 271] width 79 height 25
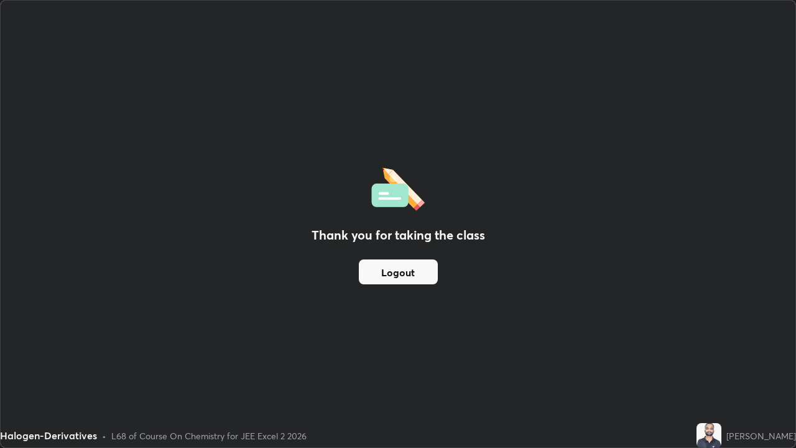
click at [396, 273] on button "Logout" at bounding box center [398, 271] width 79 height 25
click at [399, 276] on button "Logout" at bounding box center [398, 271] width 79 height 25
click at [397, 274] on button "Logout" at bounding box center [398, 271] width 79 height 25
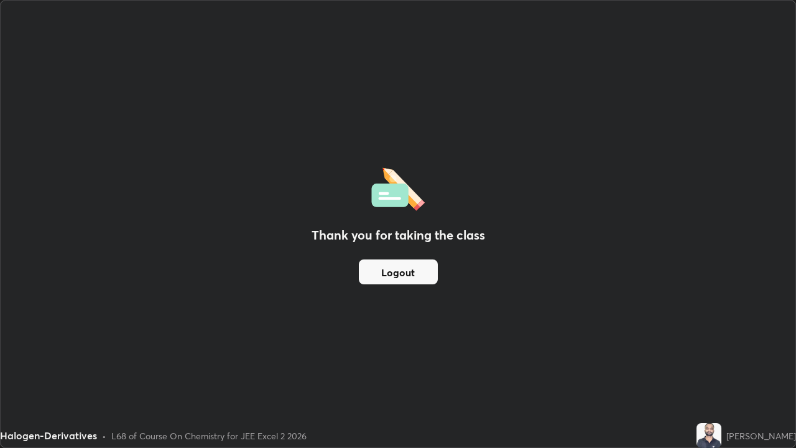
click at [354, 302] on div "Thank you for taking the class Logout" at bounding box center [398, 224] width 795 height 447
click at [391, 275] on button "Logout" at bounding box center [398, 271] width 79 height 25
click at [399, 281] on button "Logout" at bounding box center [398, 271] width 79 height 25
click at [399, 276] on button "Logout" at bounding box center [398, 271] width 79 height 25
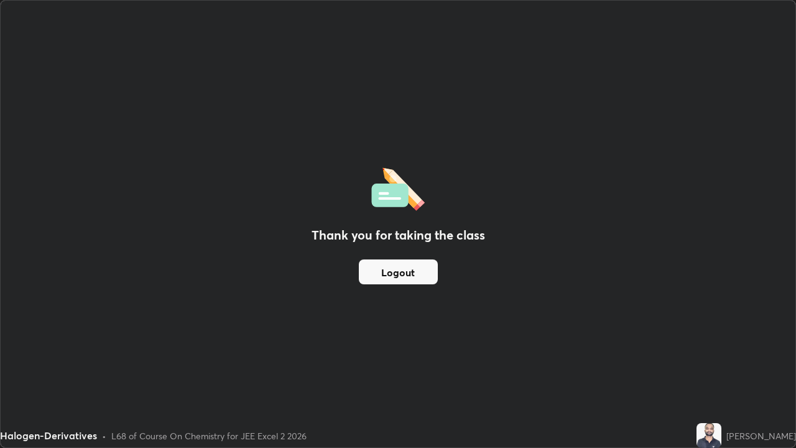
click at [399, 271] on button "Logout" at bounding box center [398, 271] width 79 height 25
click at [393, 273] on button "Logout" at bounding box center [398, 271] width 79 height 25
click at [391, 271] on button "Logout" at bounding box center [398, 271] width 79 height 25
click at [402, 267] on button "Logout" at bounding box center [398, 271] width 79 height 25
click at [410, 269] on button "Logout" at bounding box center [398, 271] width 79 height 25
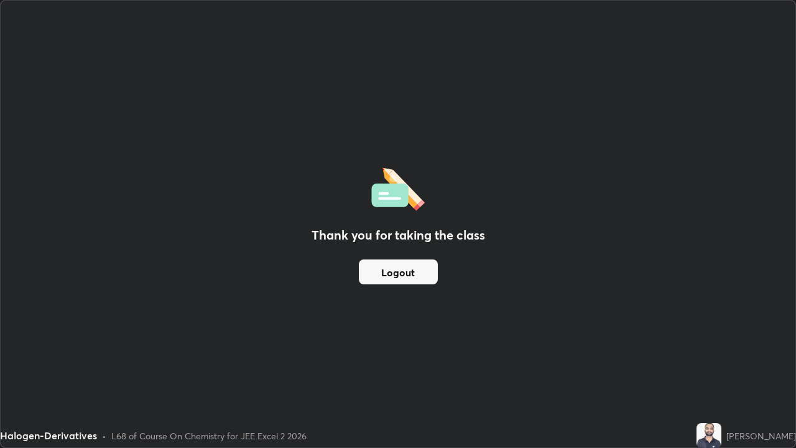
click at [402, 269] on button "Logout" at bounding box center [398, 271] width 79 height 25
click at [399, 268] on button "Logout" at bounding box center [398, 271] width 79 height 25
click at [404, 264] on button "Logout" at bounding box center [398, 271] width 79 height 25
click at [399, 269] on button "Logout" at bounding box center [398, 271] width 79 height 25
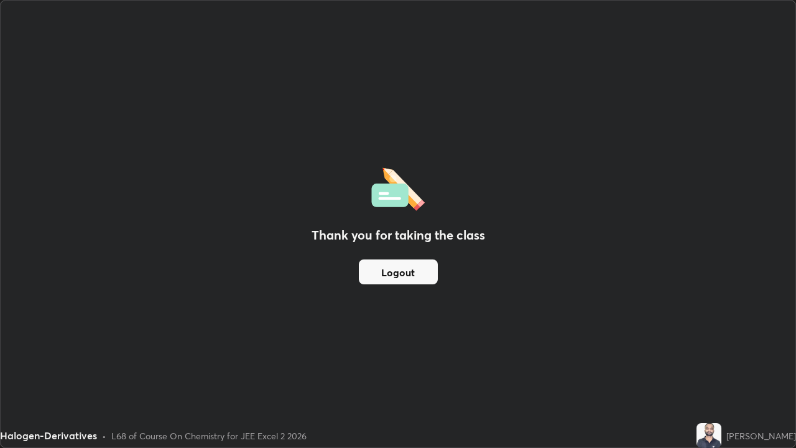
click at [404, 269] on button "Logout" at bounding box center [398, 271] width 79 height 25
click at [401, 272] on button "Logout" at bounding box center [398, 271] width 79 height 25
click at [401, 269] on button "Logout" at bounding box center [398, 271] width 79 height 25
click at [401, 281] on button "Logout" at bounding box center [398, 271] width 79 height 25
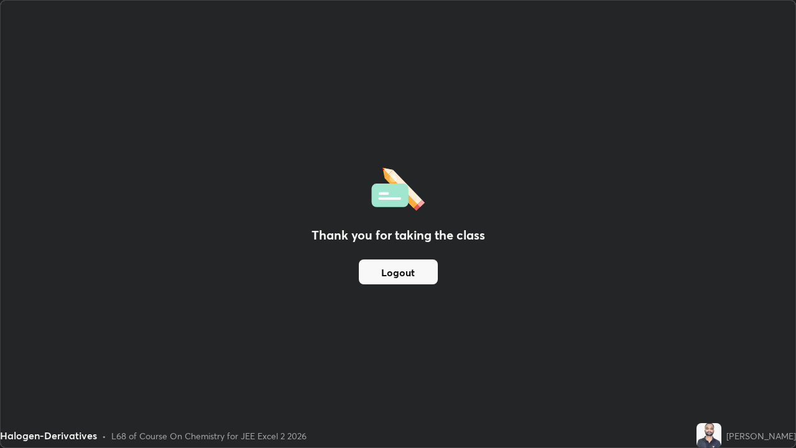
click at [401, 267] on button "Logout" at bounding box center [398, 271] width 79 height 25
click at [390, 265] on button "Logout" at bounding box center [398, 271] width 79 height 25
click at [394, 263] on button "Logout" at bounding box center [398, 271] width 79 height 25
click at [384, 268] on button "Logout" at bounding box center [398, 271] width 79 height 25
click at [383, 274] on button "Logout" at bounding box center [398, 271] width 79 height 25
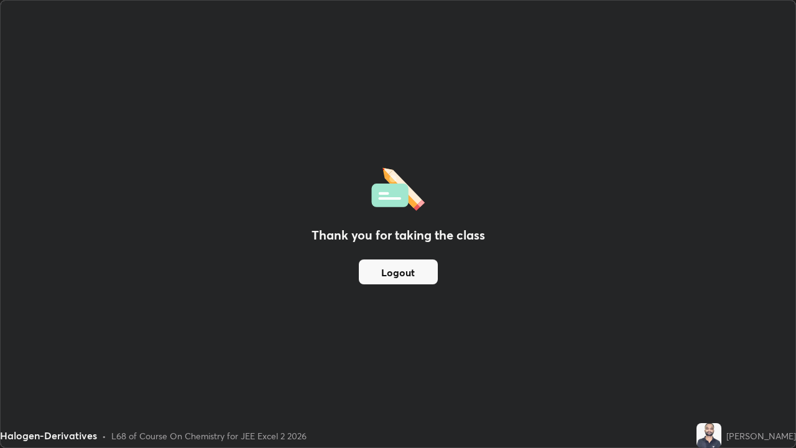
click at [391, 271] on button "Logout" at bounding box center [398, 271] width 79 height 25
click at [395, 271] on button "Logout" at bounding box center [398, 271] width 79 height 25
click at [399, 282] on button "Logout" at bounding box center [398, 271] width 79 height 25
click at [409, 272] on button "Logout" at bounding box center [398, 271] width 79 height 25
click at [410, 277] on button "Logout" at bounding box center [398, 271] width 79 height 25
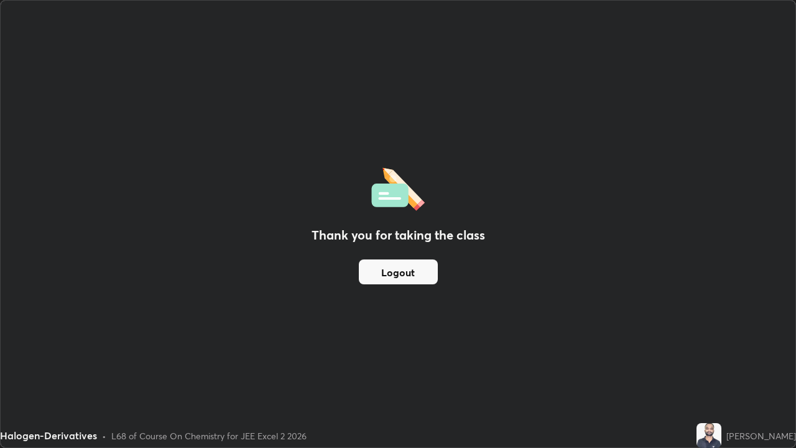
click at [407, 275] on button "Logout" at bounding box center [398, 271] width 79 height 25
click at [410, 271] on button "Logout" at bounding box center [398, 271] width 79 height 25
click at [414, 267] on button "Logout" at bounding box center [398, 271] width 79 height 25
click at [407, 270] on button "Logout" at bounding box center [398, 271] width 79 height 25
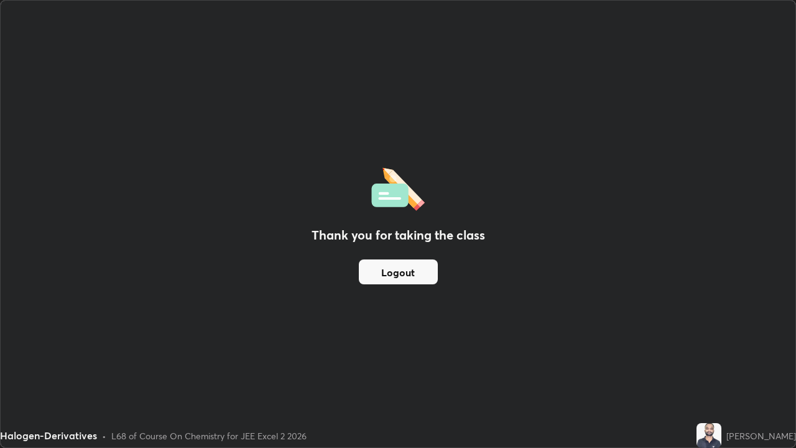
click at [402, 273] on button "Logout" at bounding box center [398, 271] width 79 height 25
click at [391, 274] on button "Logout" at bounding box center [398, 271] width 79 height 25
click at [392, 274] on button "Logout" at bounding box center [398, 271] width 79 height 25
click at [396, 276] on button "Logout" at bounding box center [398, 271] width 79 height 25
click at [407, 279] on button "Logout" at bounding box center [398, 271] width 79 height 25
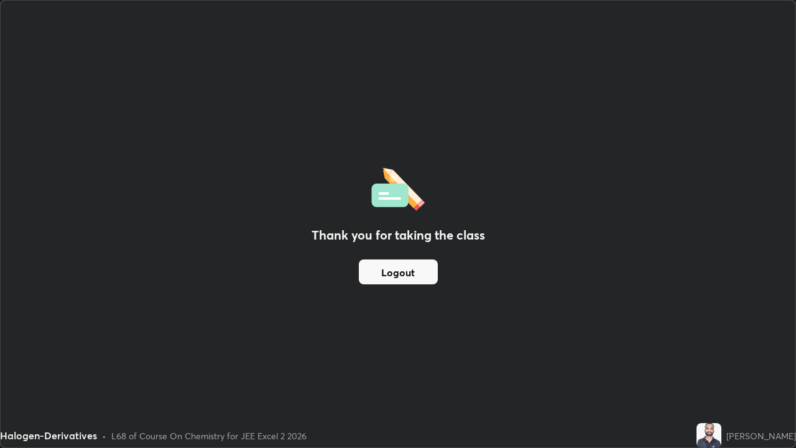
click at [410, 283] on button "Logout" at bounding box center [398, 271] width 79 height 25
click at [410, 279] on button "Logout" at bounding box center [398, 271] width 79 height 25
click at [406, 272] on button "Logout" at bounding box center [398, 271] width 79 height 25
click at [391, 272] on button "Logout" at bounding box center [398, 271] width 79 height 25
click at [399, 277] on button "Logout" at bounding box center [398, 271] width 79 height 25
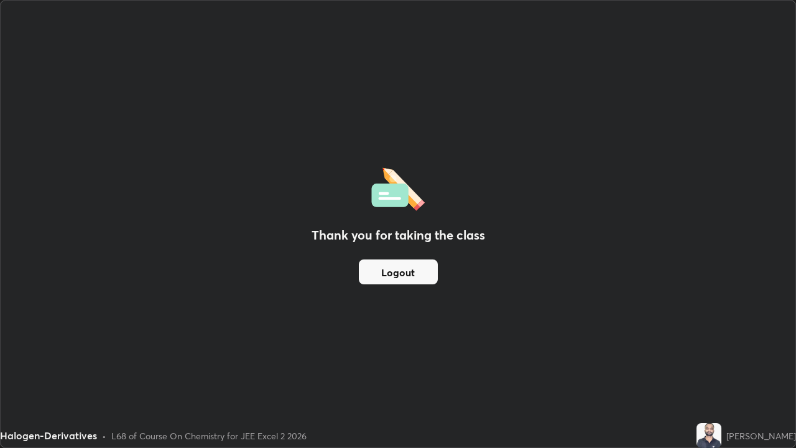
click at [402, 271] on button "Logout" at bounding box center [398, 271] width 79 height 25
click at [404, 270] on button "Logout" at bounding box center [398, 271] width 79 height 25
click at [402, 272] on button "Logout" at bounding box center [398, 271] width 79 height 25
click at [398, 274] on button "Logout" at bounding box center [398, 271] width 79 height 25
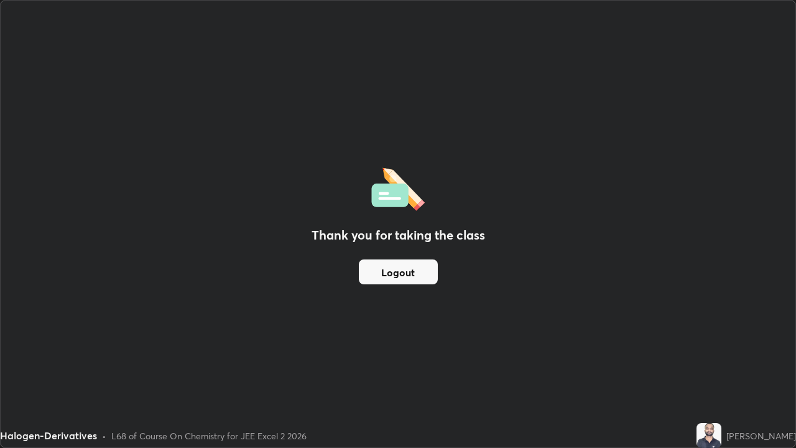
click at [396, 275] on button "Logout" at bounding box center [398, 271] width 79 height 25
click at [401, 275] on button "Logout" at bounding box center [398, 271] width 79 height 25
click at [505, 295] on div "Thank you for taking the class Logout" at bounding box center [398, 224] width 795 height 447
click at [506, 295] on div "Thank you for taking the class Logout" at bounding box center [398, 224] width 795 height 447
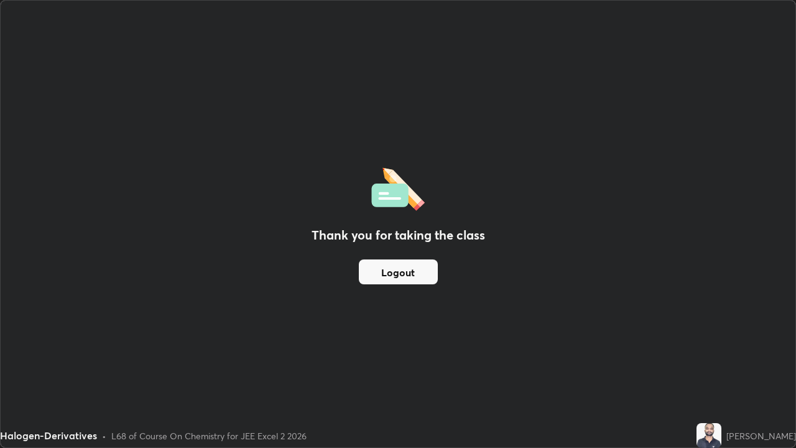
click at [508, 292] on div "Thank you for taking the class Logout" at bounding box center [398, 224] width 795 height 447
click at [590, 258] on div "Thank you for taking the class Logout" at bounding box center [398, 224] width 795 height 447
click at [587, 257] on div "Thank you for taking the class Logout" at bounding box center [398, 224] width 795 height 447
click at [5, 223] on div "Thank you for taking the class Logout" at bounding box center [398, 224] width 795 height 447
click at [540, 363] on div "Thank you for taking the class Logout" at bounding box center [398, 224] width 795 height 447
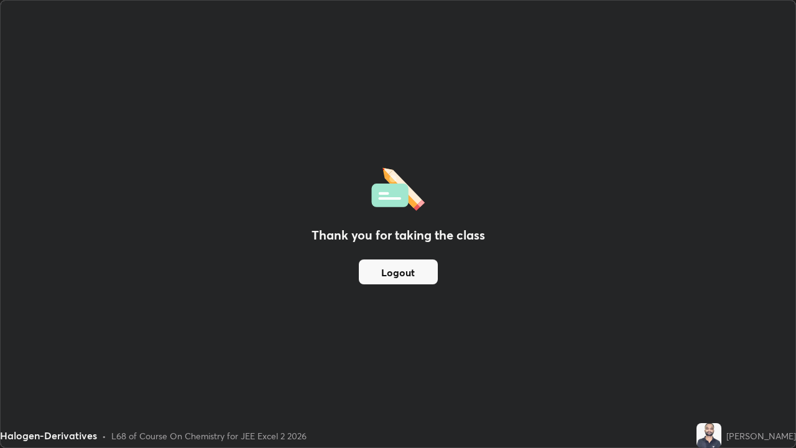
click at [361, 363] on div "Thank you for taking the class Logout" at bounding box center [398, 224] width 795 height 447
click at [386, 276] on button "Logout" at bounding box center [398, 271] width 79 height 25
click at [387, 270] on button "Logout" at bounding box center [398, 271] width 79 height 25
click at [389, 272] on button "Logout" at bounding box center [398, 271] width 79 height 25
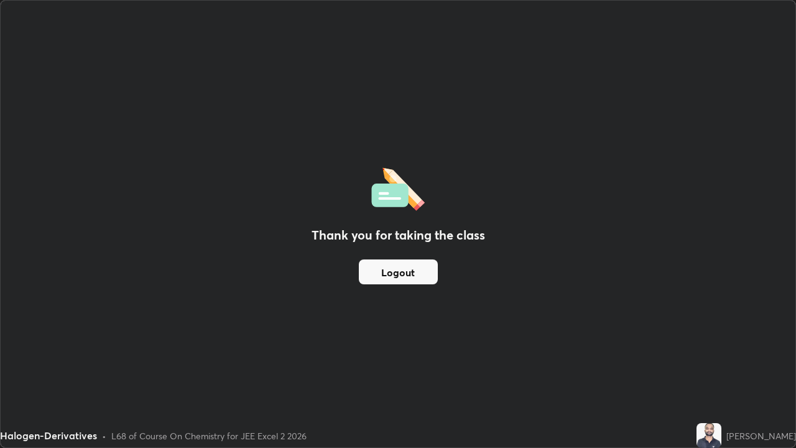
click at [387, 269] on button "Logout" at bounding box center [398, 271] width 79 height 25
click at [35, 315] on div "Thank you for taking the class Logout" at bounding box center [398, 224] width 795 height 447
click at [161, 360] on div "Thank you for taking the class Logout" at bounding box center [398, 224] width 795 height 447
click at [23, 312] on div "Thank you for taking the class Logout" at bounding box center [398, 224] width 795 height 447
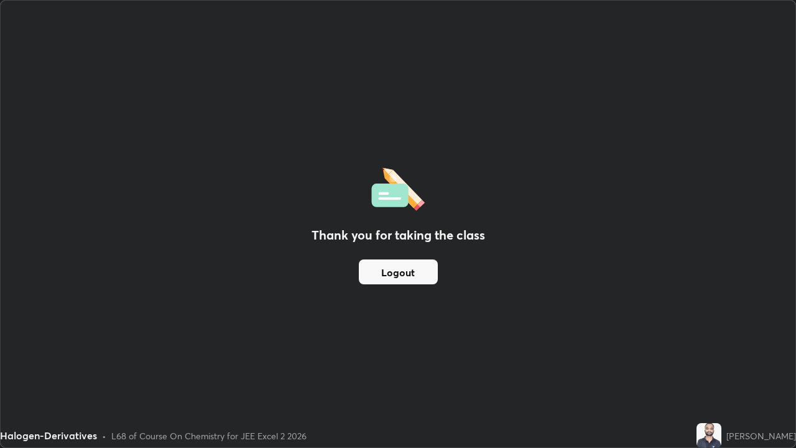
click at [557, 363] on div "Halogen-Derivatives • L68 of Course On Chemistry for JEE Excel 2 2026" at bounding box center [346, 435] width 692 height 25
